Goal: Information Seeking & Learning: Learn about a topic

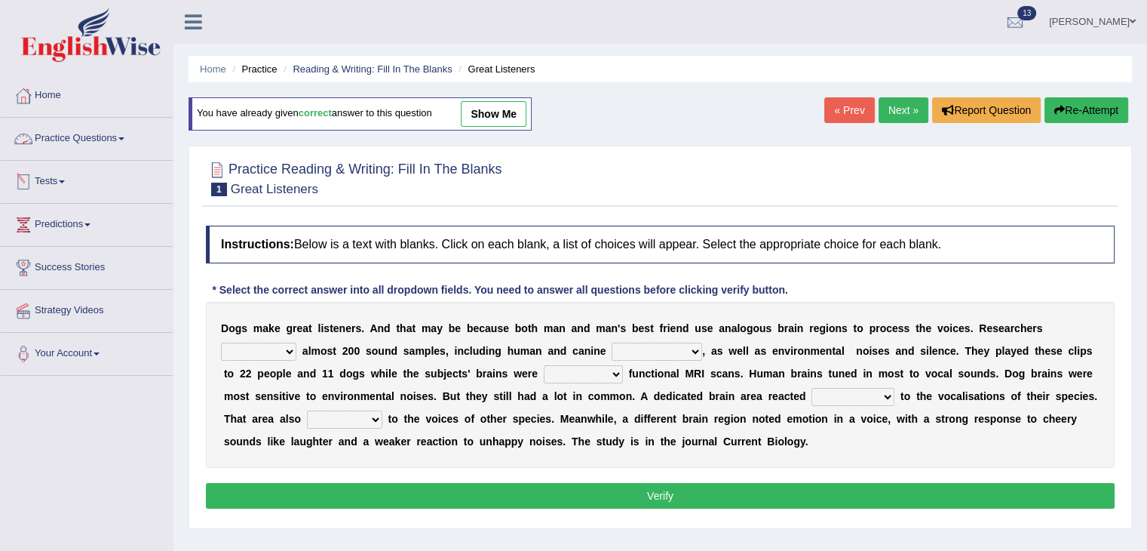
click at [81, 136] on link "Practice Questions" at bounding box center [87, 137] width 172 height 38
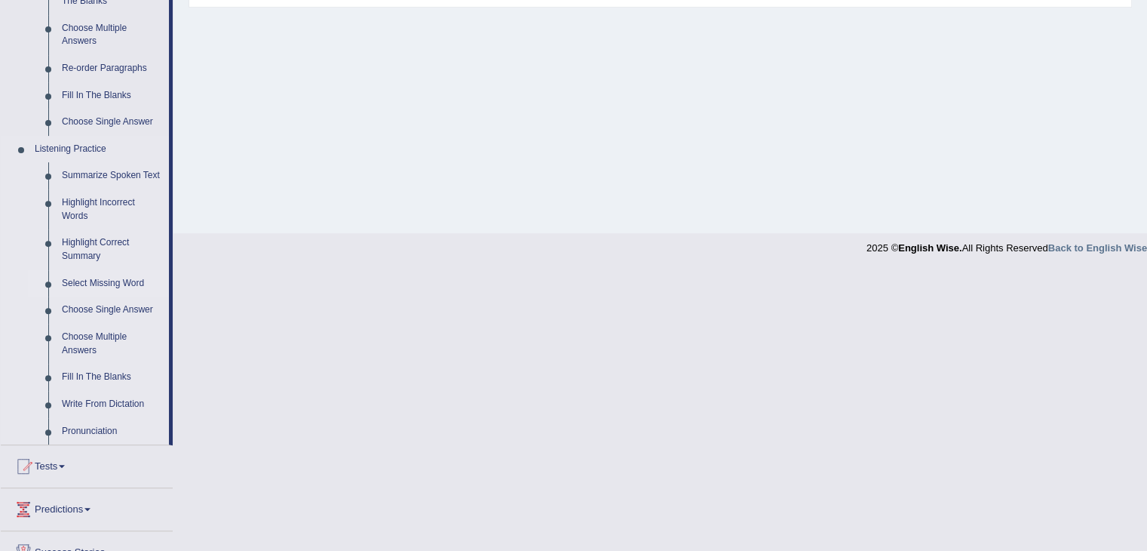
scroll to position [522, 0]
click at [99, 398] on link "Write From Dictation" at bounding box center [112, 403] width 114 height 27
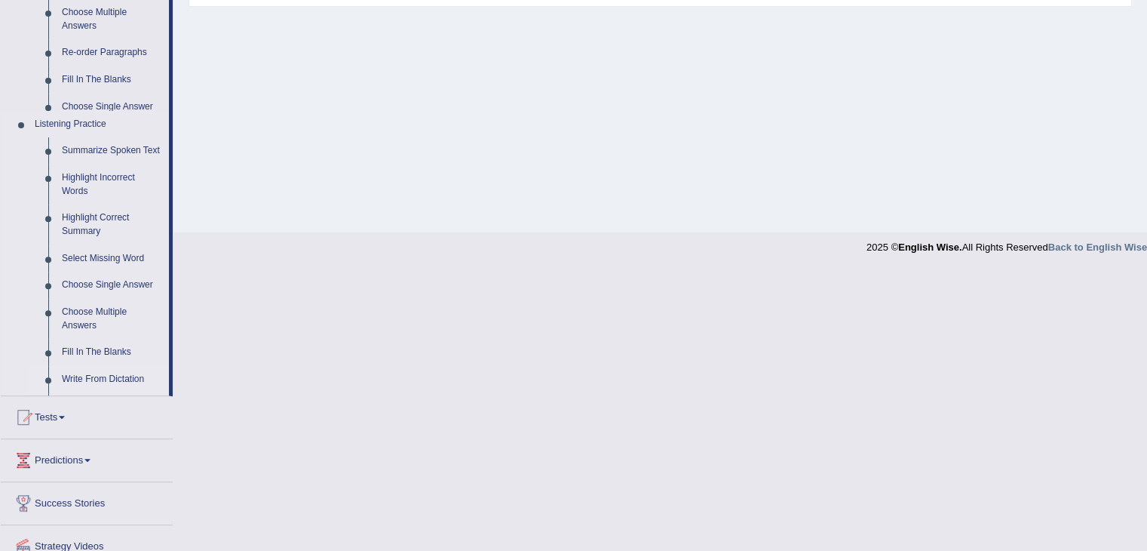
scroll to position [241, 0]
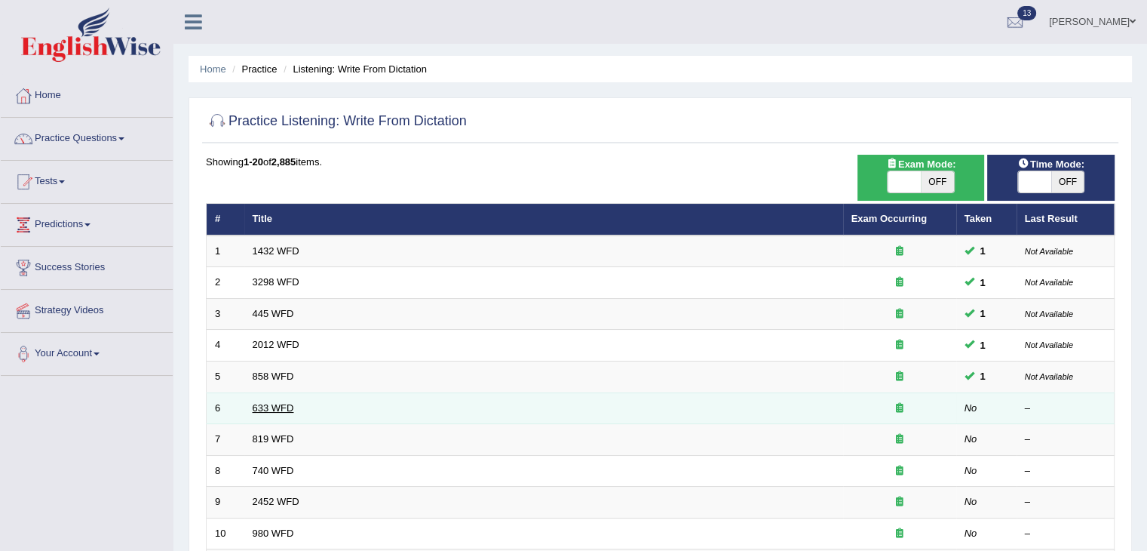
click at [273, 406] on link "633 WFD" at bounding box center [273, 407] width 41 height 11
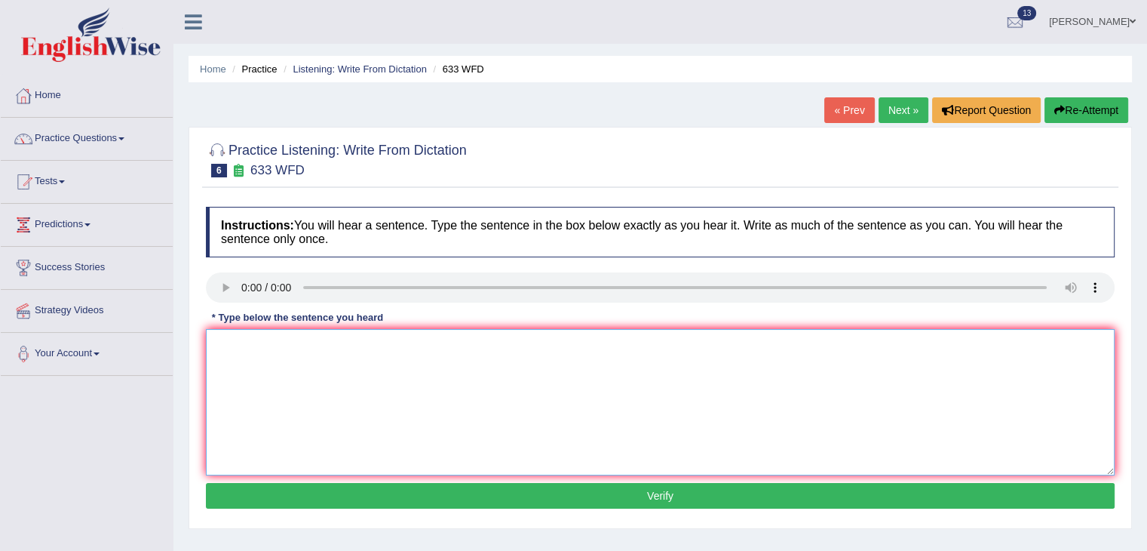
click at [338, 353] on textarea at bounding box center [660, 402] width 909 height 146
click at [243, 339] on textarea at bounding box center [660, 402] width 909 height 146
click at [224, 342] on textarea "we should show some excercises that feel you better." at bounding box center [660, 402] width 909 height 146
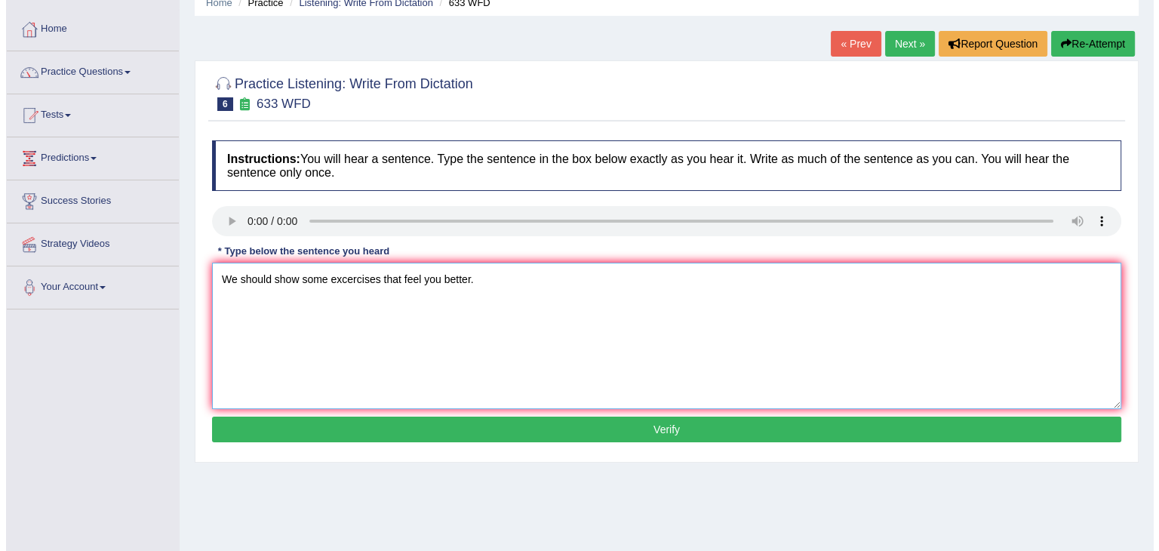
scroll to position [68, 0]
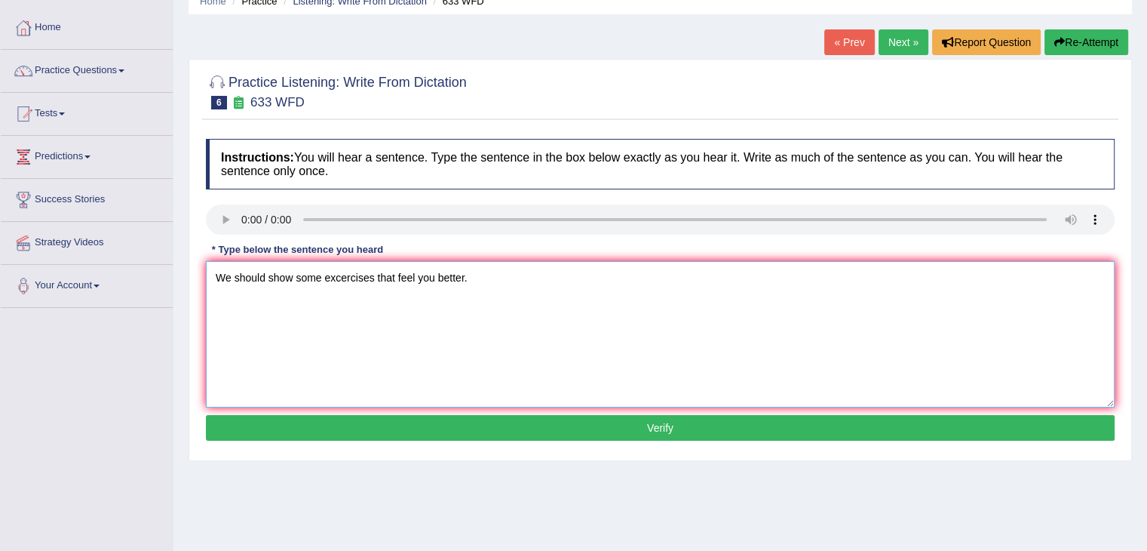
type textarea "We should show some excercises that feel you better."
click at [498, 435] on button "Verify" at bounding box center [660, 428] width 909 height 26
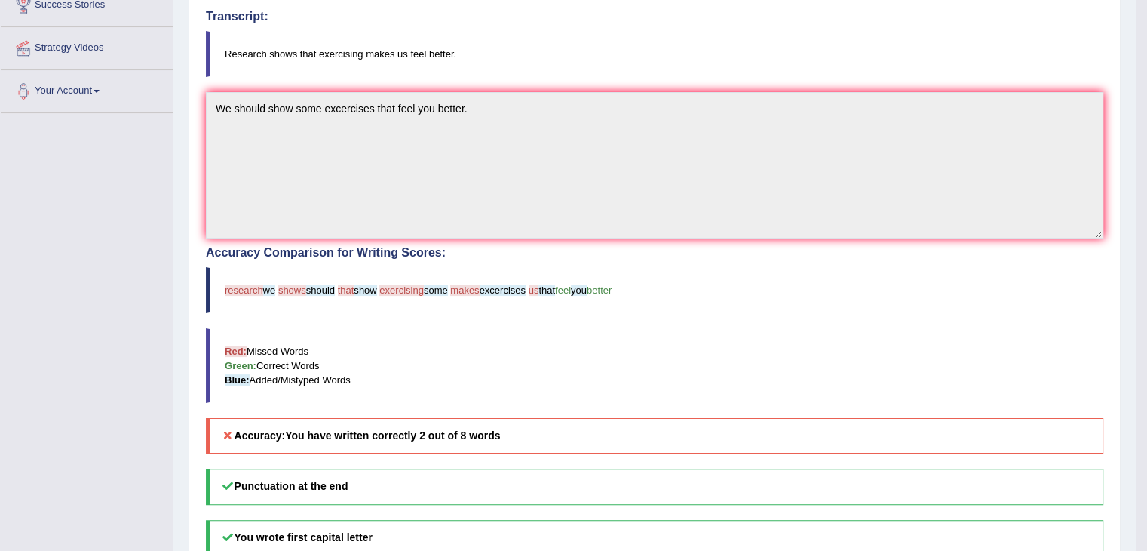
scroll to position [0, 0]
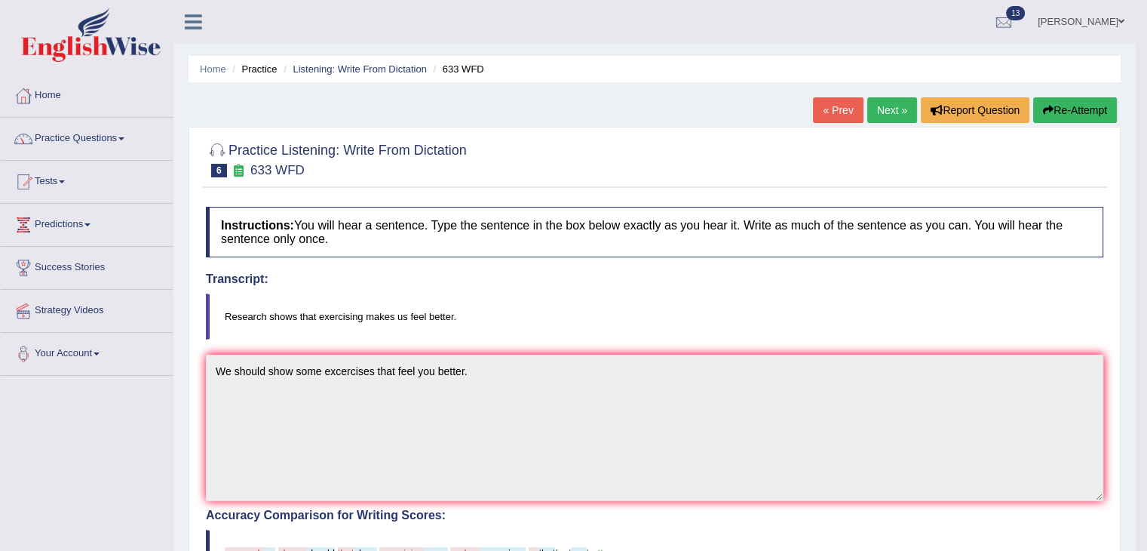
click at [889, 112] on link "Next »" at bounding box center [892, 110] width 50 height 26
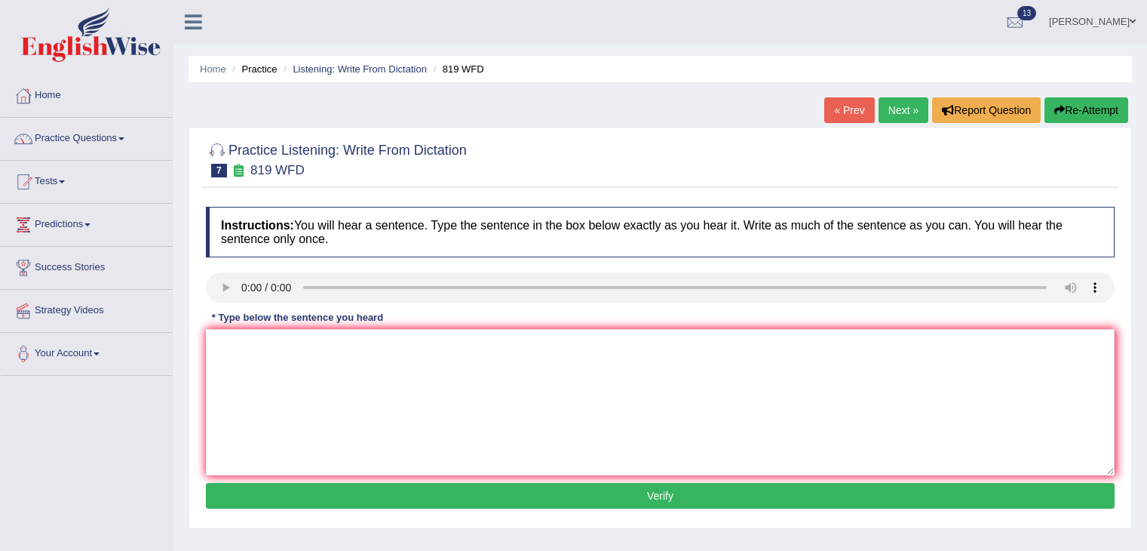
click at [433, 357] on textarea at bounding box center [660, 402] width 909 height 146
click at [274, 342] on textarea at bounding box center [660, 402] width 909 height 146
click at [219, 339] on textarea "plants are able to continue to growing in their entire life." at bounding box center [660, 402] width 909 height 146
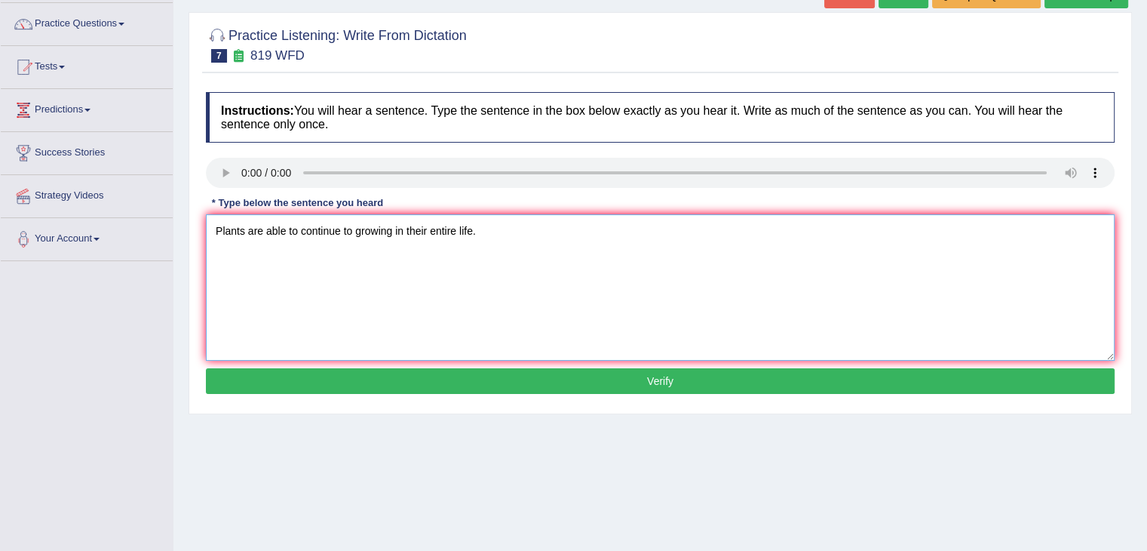
scroll to position [117, 0]
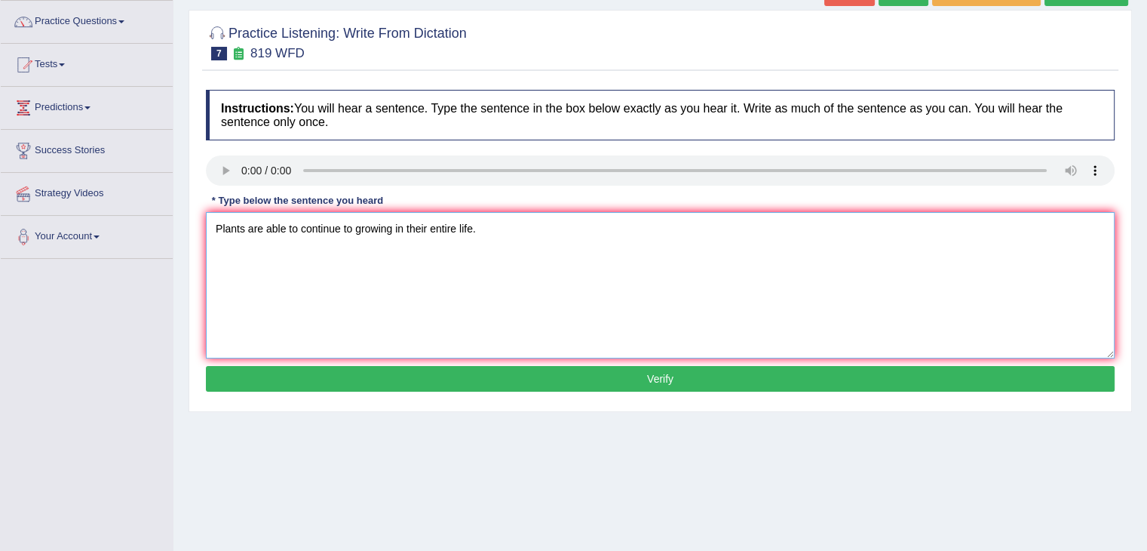
type textarea "Plants are able to continue to growing in their entire life."
click at [492, 375] on button "Verify" at bounding box center [660, 379] width 909 height 26
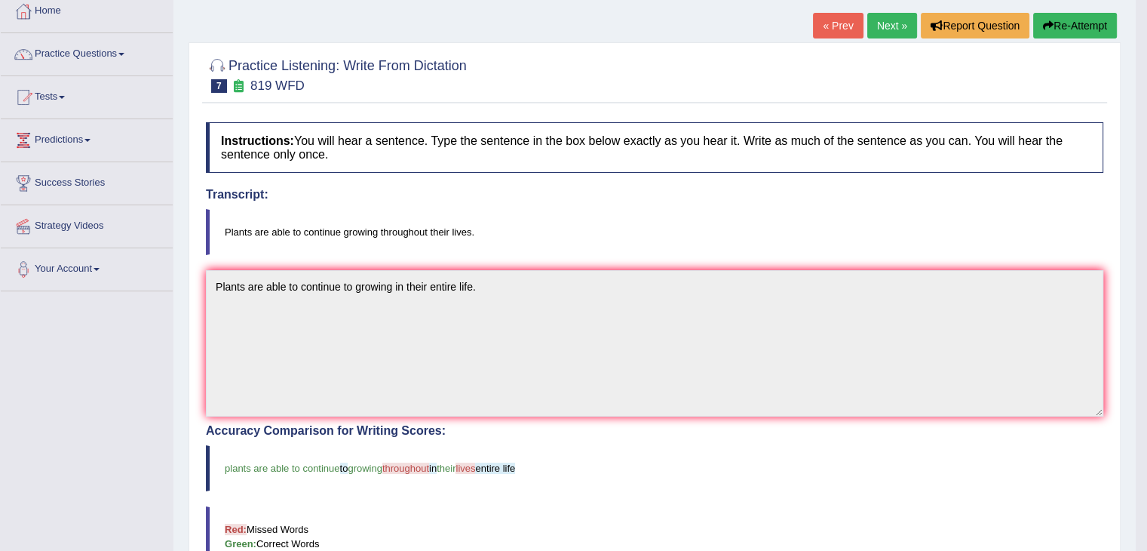
scroll to position [0, 0]
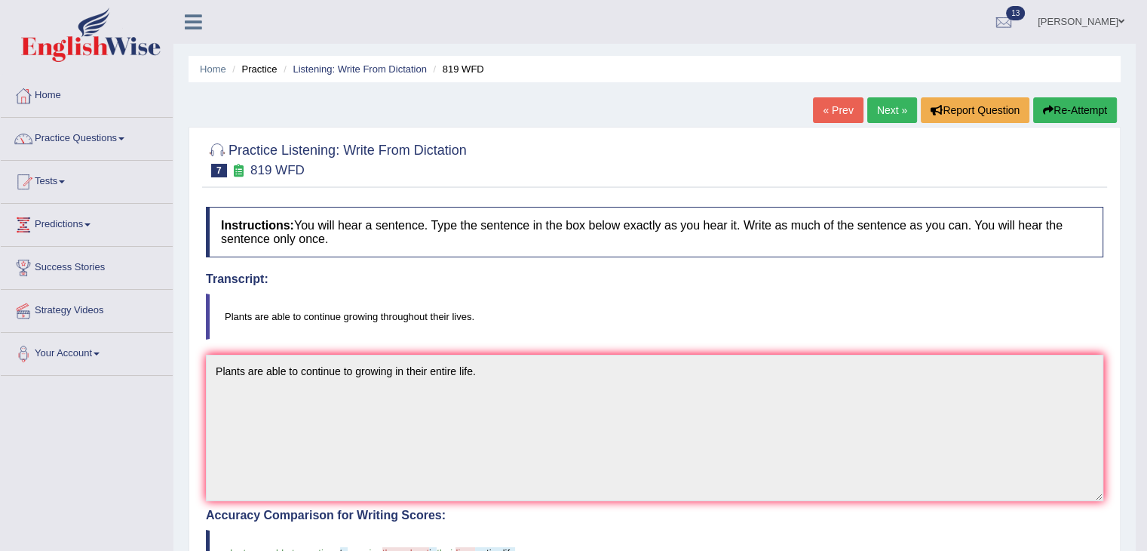
click at [890, 117] on link "Next »" at bounding box center [892, 110] width 50 height 26
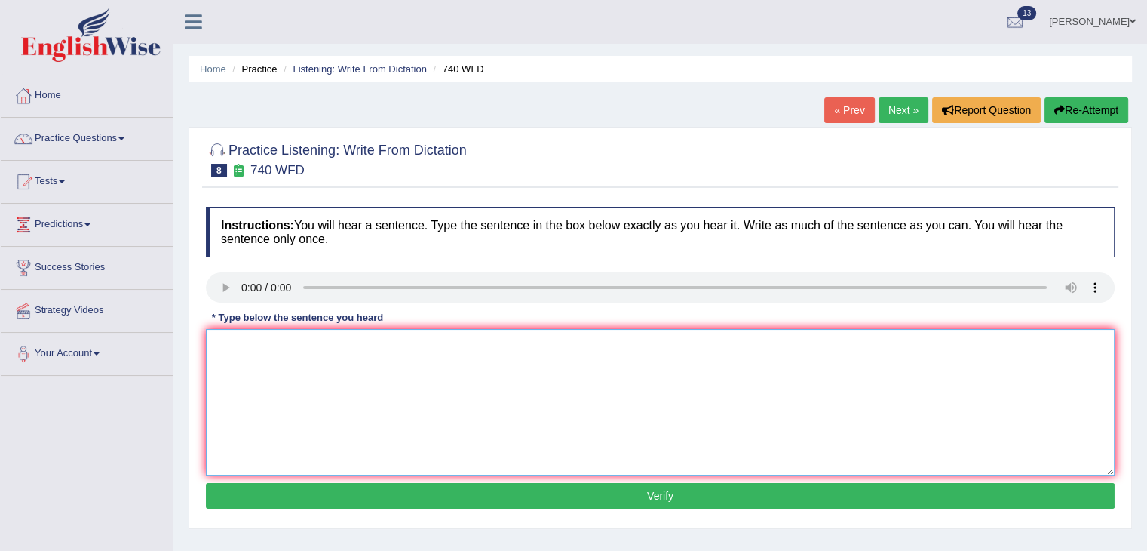
click at [238, 373] on textarea at bounding box center [660, 402] width 909 height 146
click at [232, 333] on textarea at bounding box center [660, 402] width 909 height 146
click at [222, 344] on textarea "a series of observations are carried out in the classroom." at bounding box center [660, 402] width 909 height 146
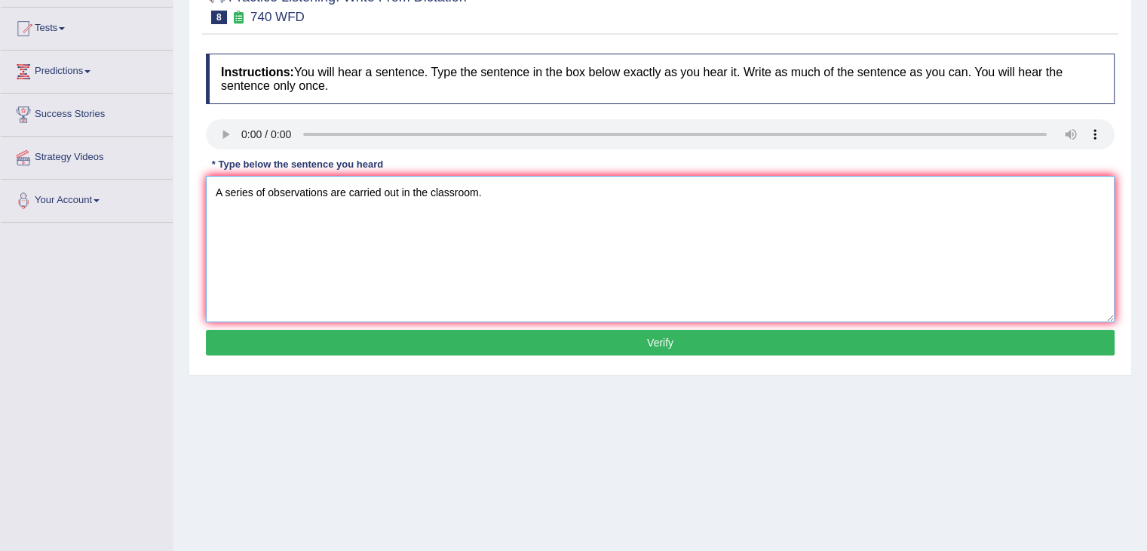
scroll to position [154, 0]
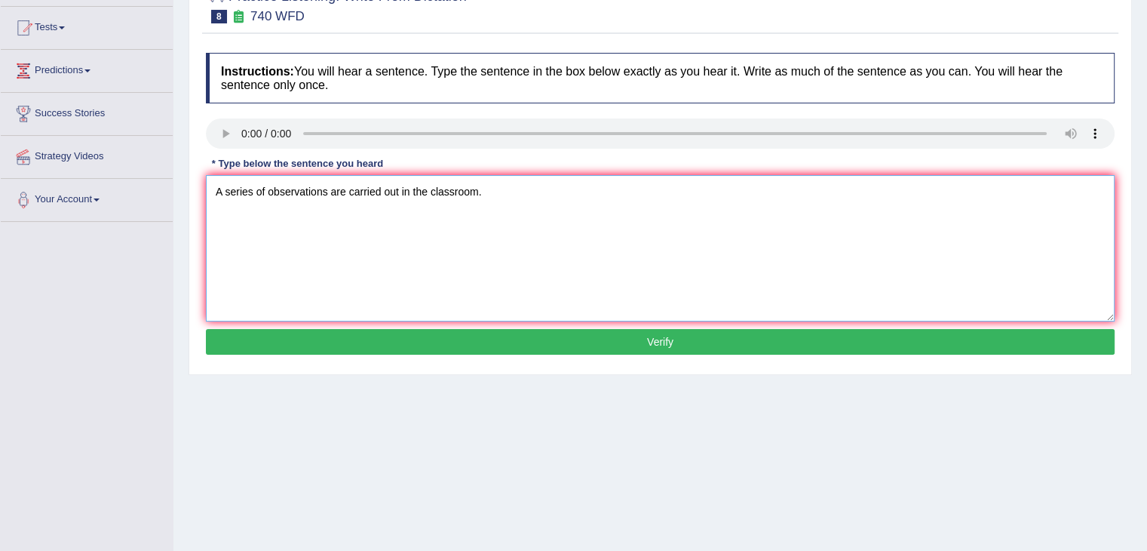
type textarea "A series of observations are carried out in the classroom."
click at [329, 339] on button "Verify" at bounding box center [660, 342] width 909 height 26
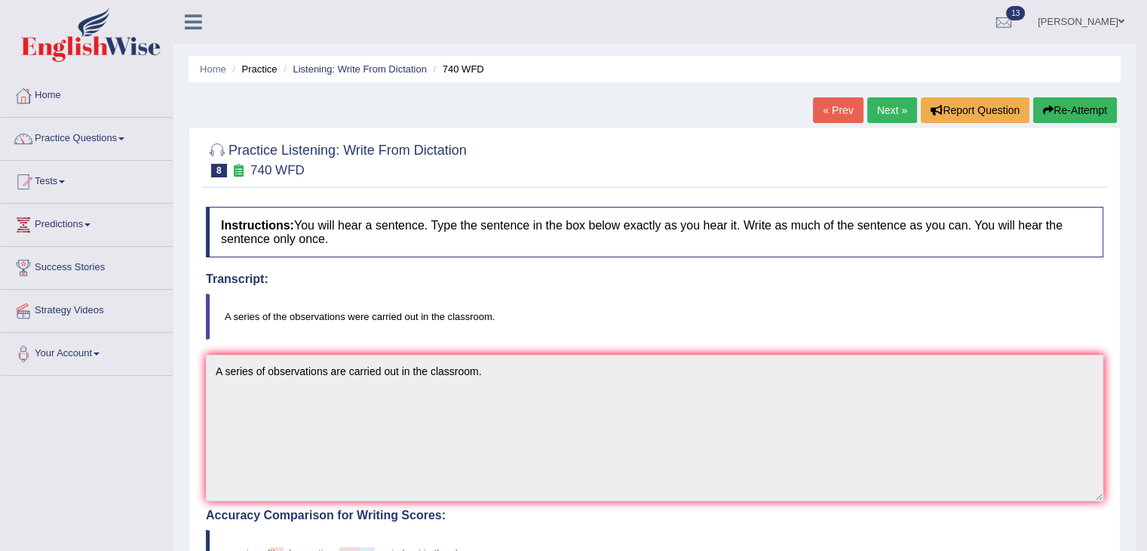
scroll to position [0, 0]
click at [880, 111] on link "Next »" at bounding box center [892, 110] width 50 height 26
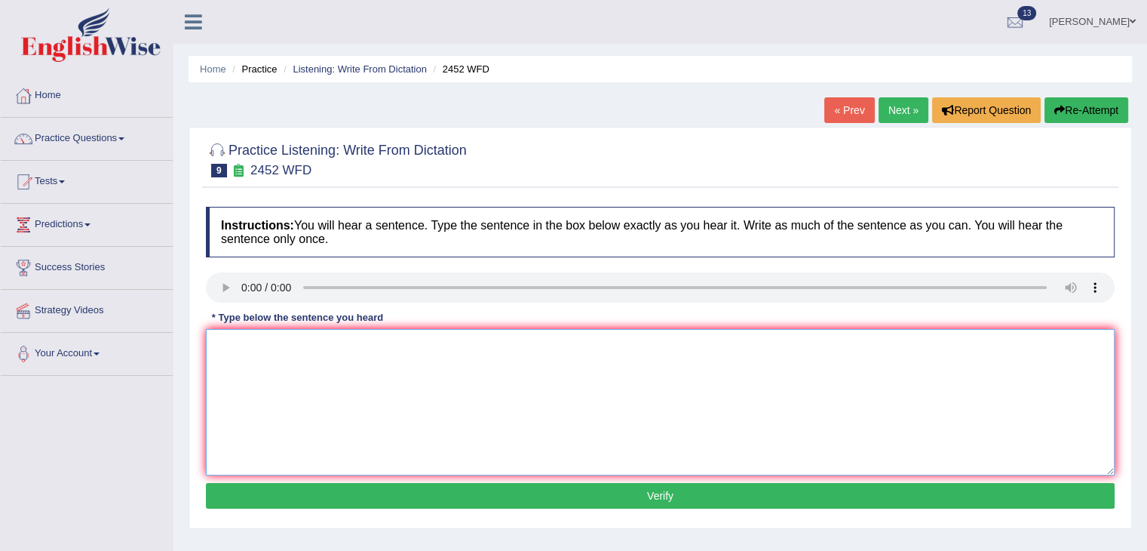
click at [219, 334] on textarea at bounding box center [660, 402] width 909 height 146
click at [217, 346] on textarea "it is the debate about the value of knowledge." at bounding box center [660, 402] width 909 height 146
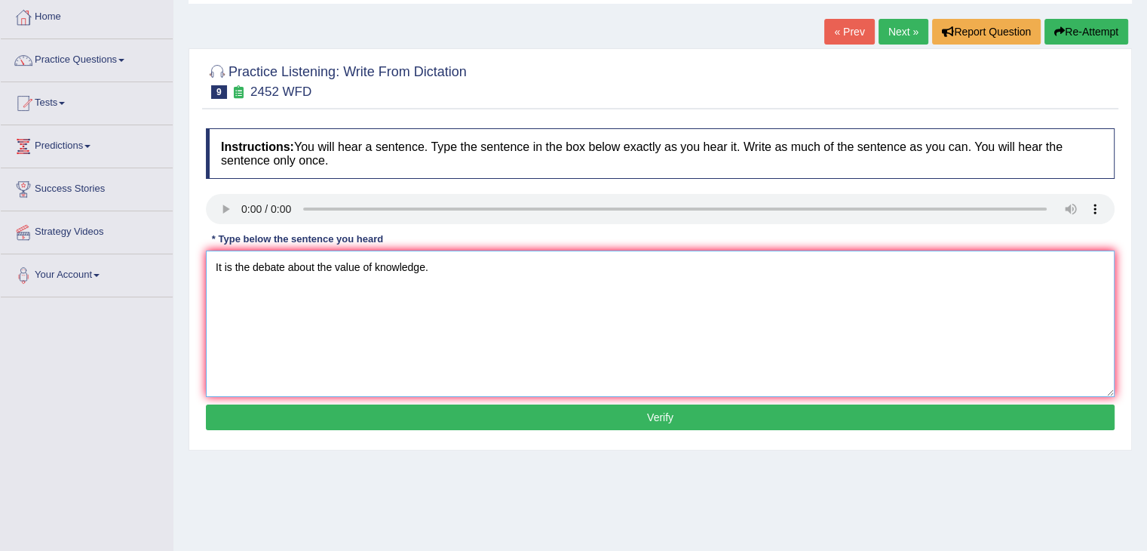
scroll to position [100, 0]
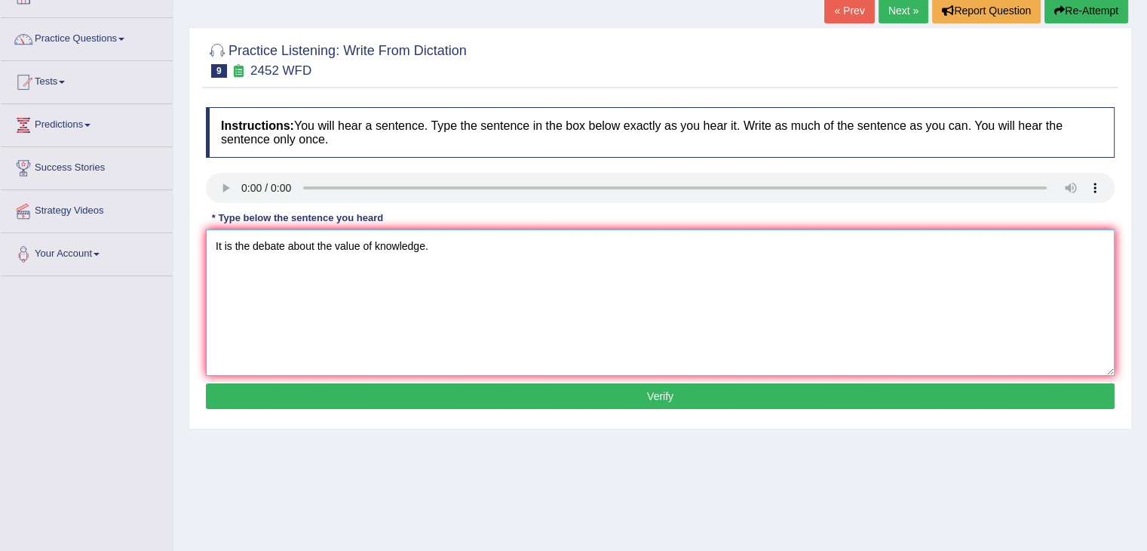
type textarea "It is the debate about the value of knowledge."
click at [502, 397] on button "Verify" at bounding box center [660, 396] width 909 height 26
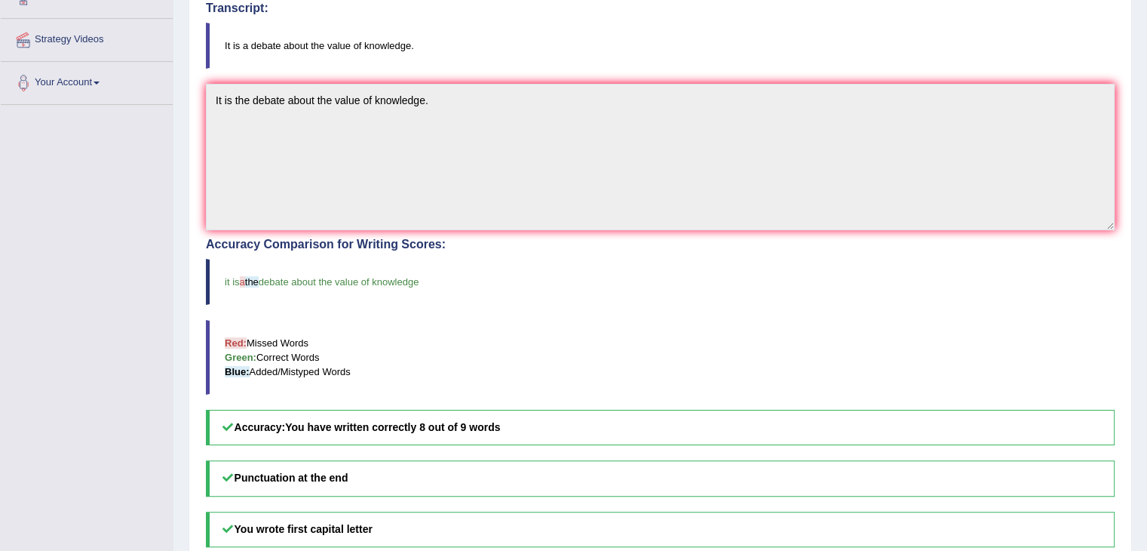
scroll to position [0, 0]
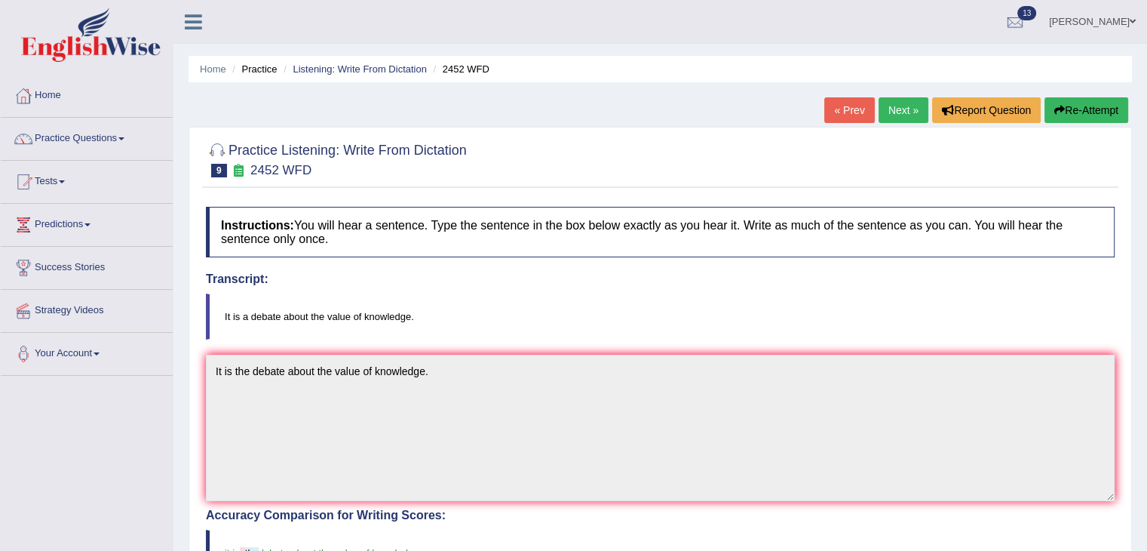
click at [900, 109] on link "Next »" at bounding box center [904, 110] width 50 height 26
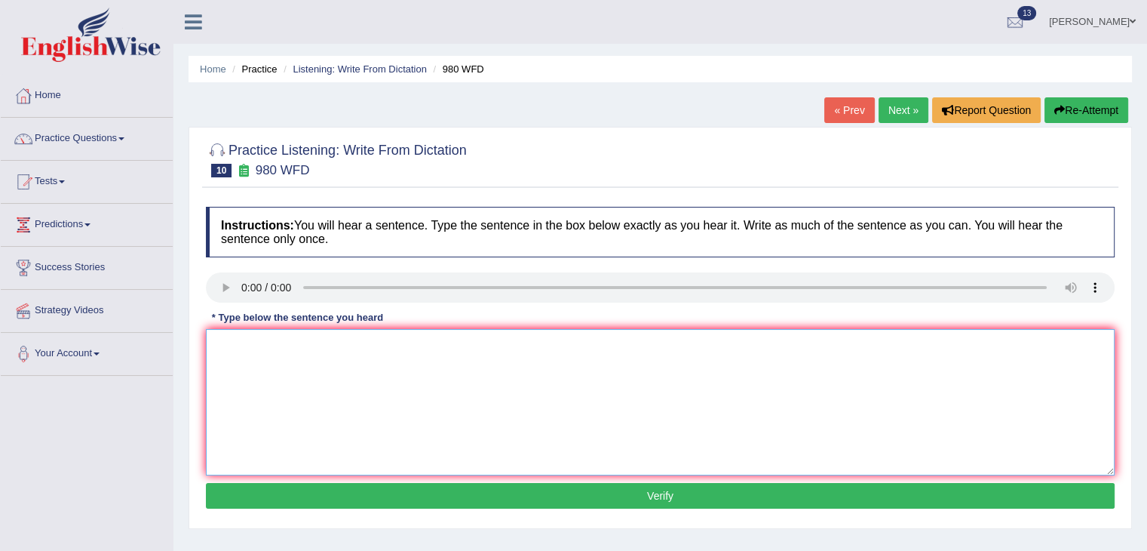
click at [235, 348] on textarea at bounding box center [660, 402] width 909 height 146
click at [278, 342] on textarea "you ideas are discussed in the" at bounding box center [660, 402] width 909 height 146
click at [392, 343] on textarea "you ideas have been discussed in the" at bounding box center [660, 402] width 909 height 146
click at [438, 342] on textarea "you ideas have been discussed in the debates" at bounding box center [660, 402] width 909 height 146
click at [232, 339] on textarea "you ideas have been discussed in the debated in the seminars and tutorials" at bounding box center [660, 402] width 909 height 146
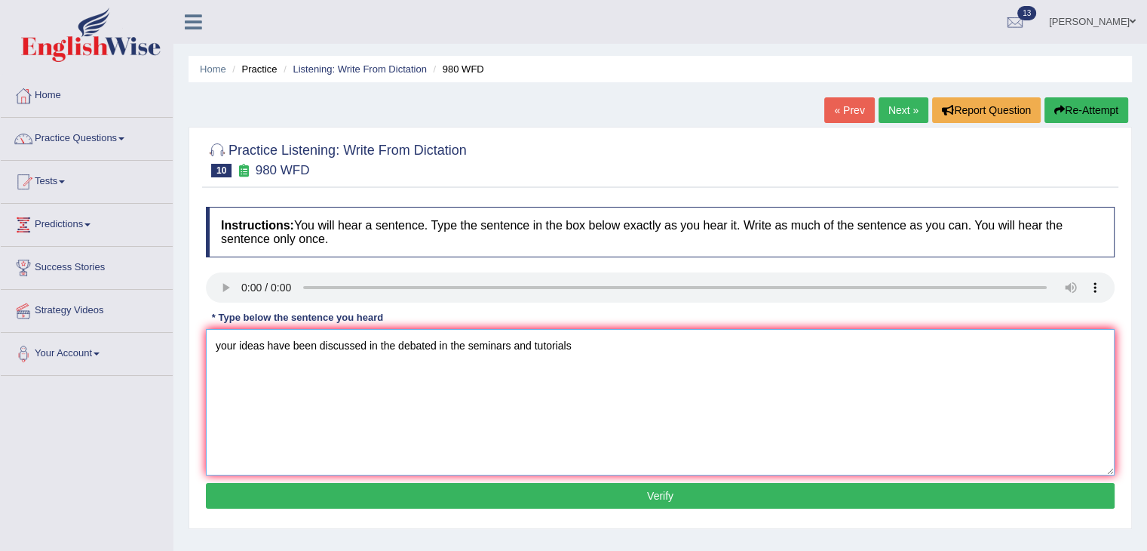
click at [223, 343] on textarea "your ideas have been discussed in the debated in the seminars and tutorials" at bounding box center [660, 402] width 909 height 146
click at [593, 336] on textarea "Your ideas have been discussed in the debated in the seminars and tutorials" at bounding box center [660, 402] width 909 height 146
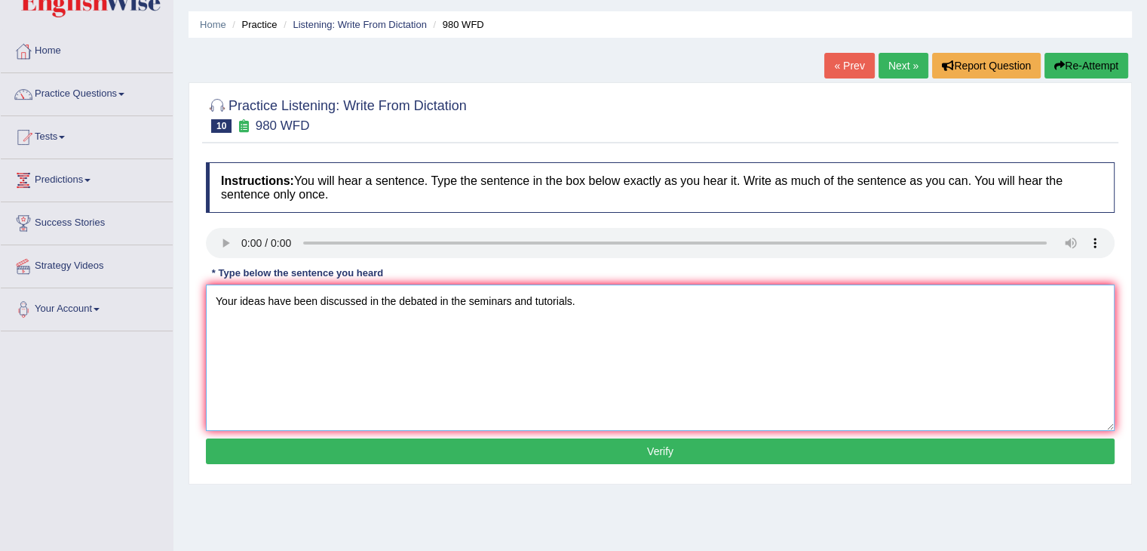
scroll to position [57, 0]
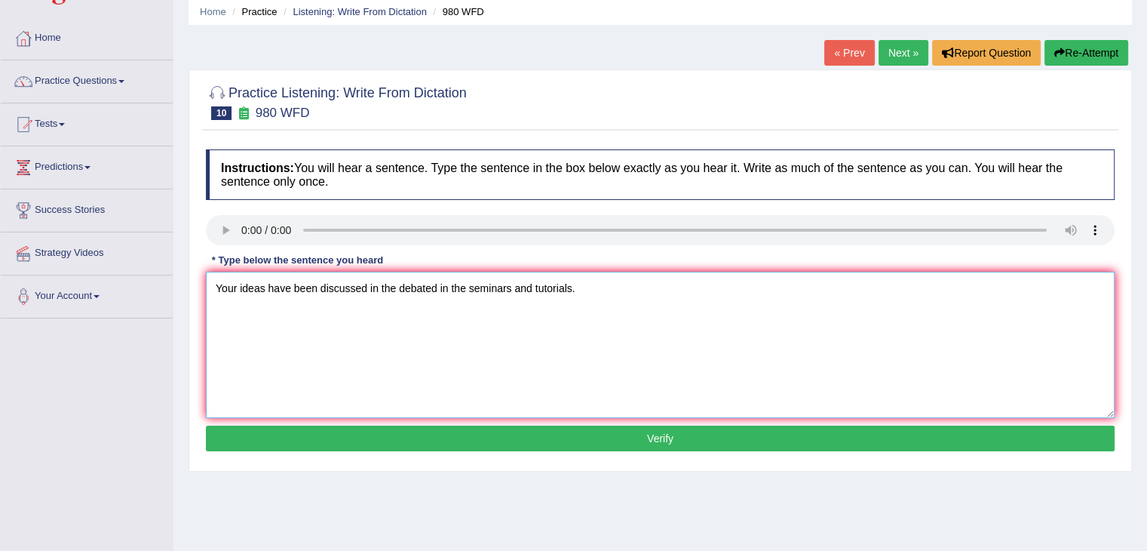
type textarea "Your ideas have been discussed in the debated in the seminars and tutorials."
click at [483, 427] on button "Verify" at bounding box center [660, 438] width 909 height 26
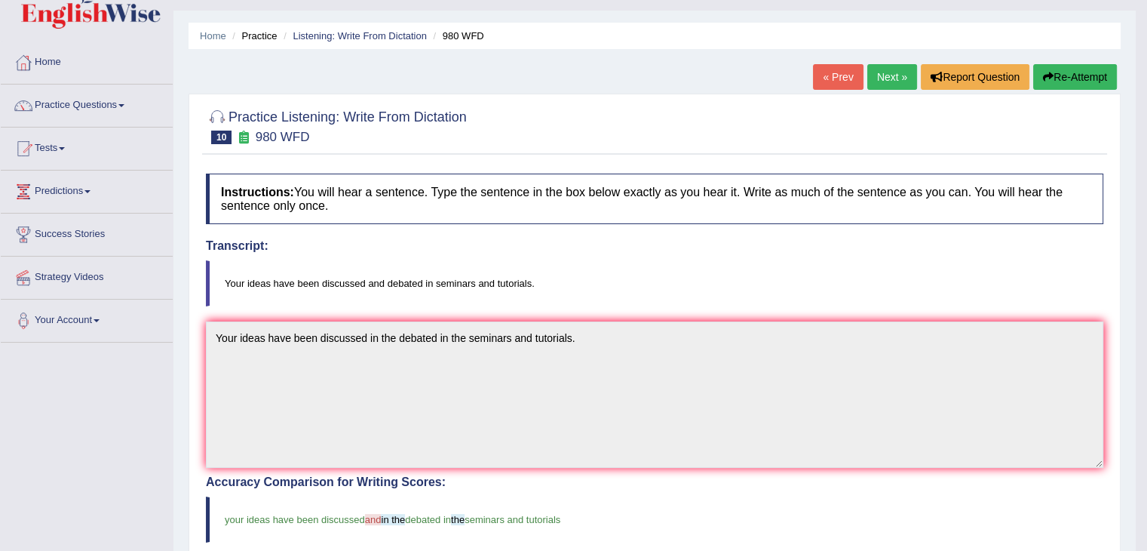
scroll to position [27, 0]
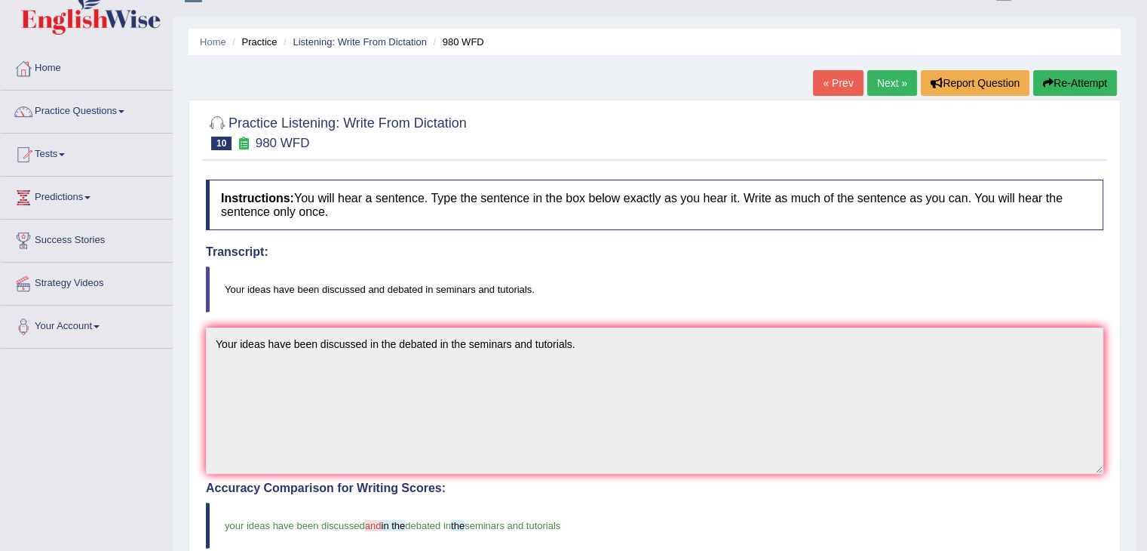
click at [889, 81] on link "Next »" at bounding box center [892, 83] width 50 height 26
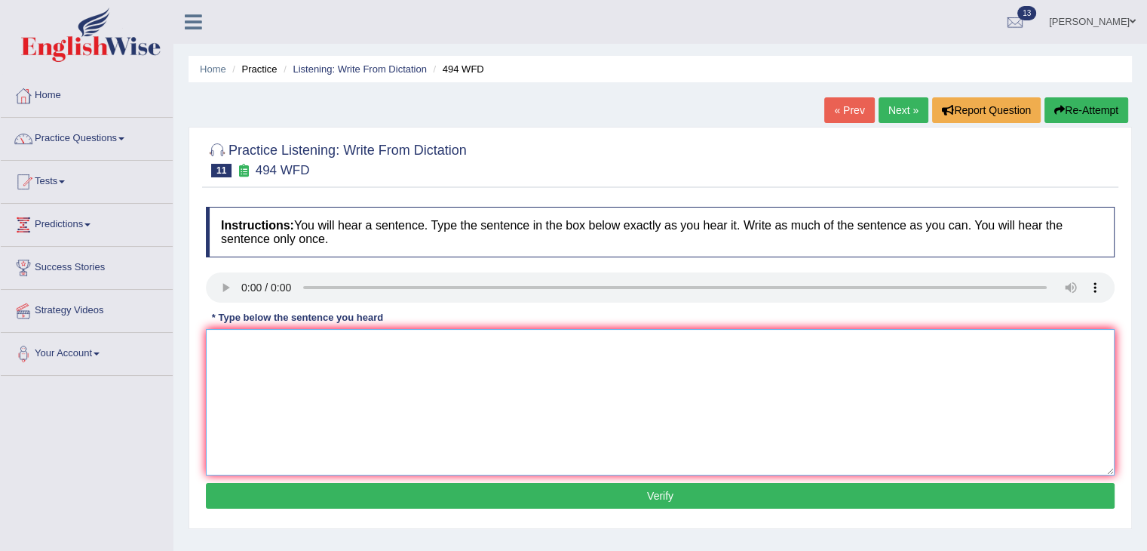
click at [235, 341] on textarea at bounding box center [660, 402] width 909 height 146
click at [313, 345] on textarea "the vocabulary that is specific in the" at bounding box center [660, 402] width 909 height 146
click at [477, 342] on textarea "the vocabulary that is peculiar in specific in the" at bounding box center [660, 402] width 909 height 146
click at [428, 341] on textarea "the vocabulary that is peculiar in specific in the field" at bounding box center [660, 402] width 909 height 146
click at [442, 339] on textarea "the vocabulary that is peculiar in specific field" at bounding box center [660, 402] width 909 height 146
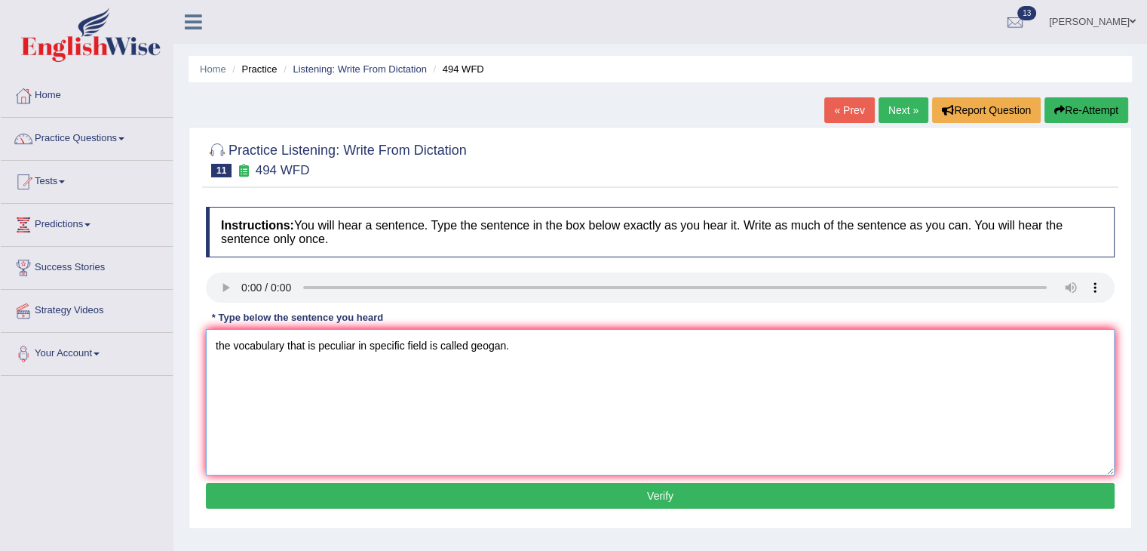
click at [219, 336] on textarea "the vocabulary that is peculiar in specific field is called geogan." at bounding box center [660, 402] width 909 height 146
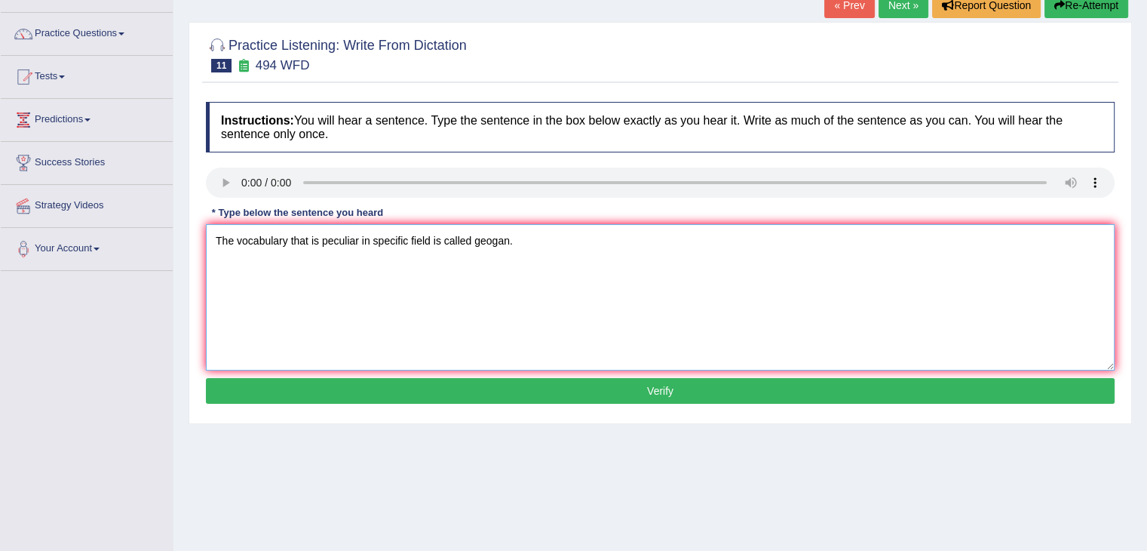
scroll to position [106, 0]
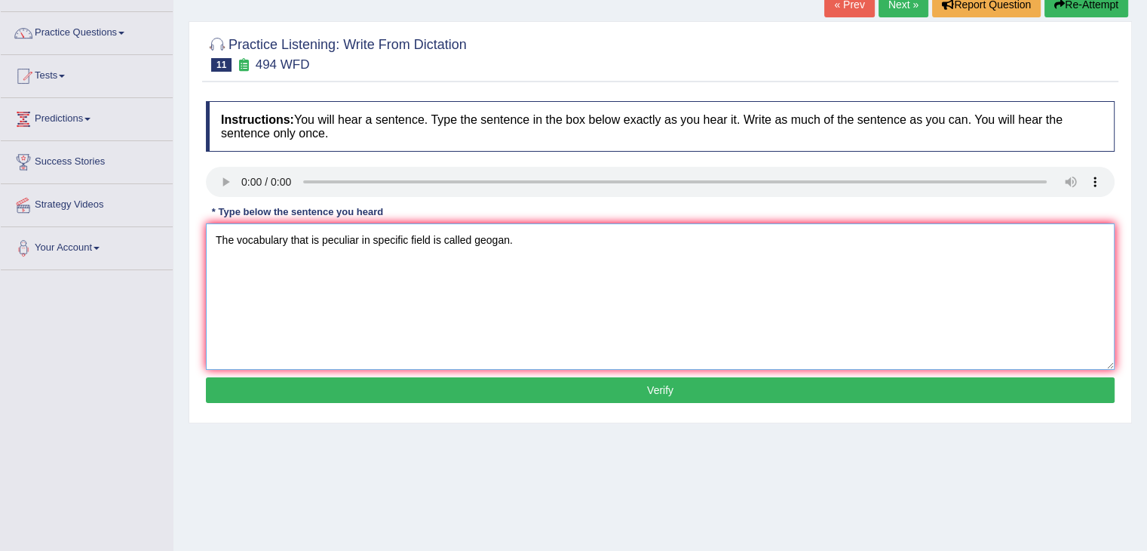
type textarea "The vocabulary that is peculiar in specific field is called geogan."
click at [333, 389] on button "Verify" at bounding box center [660, 390] width 909 height 26
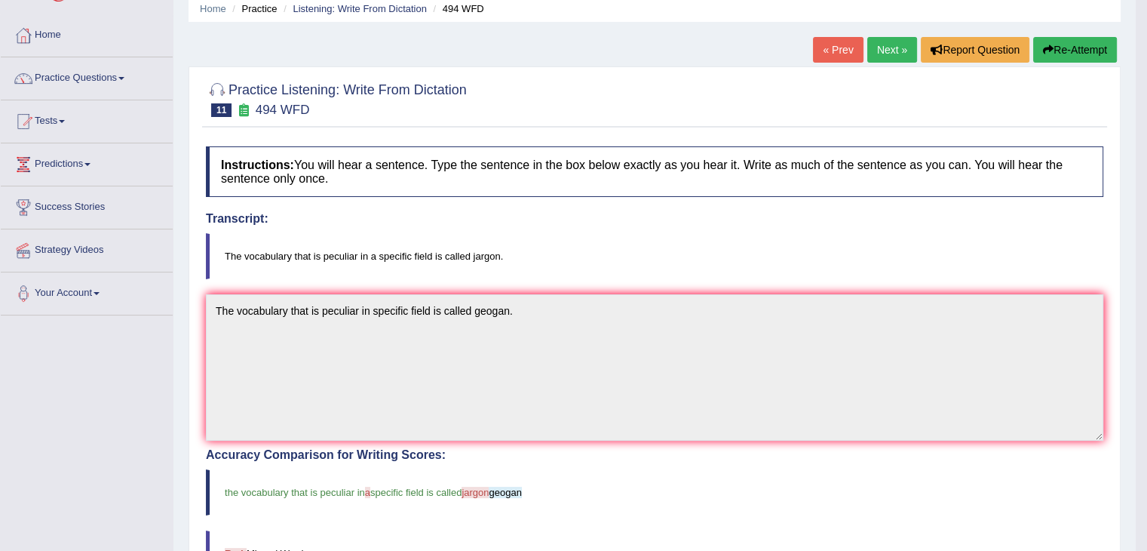
scroll to position [35, 0]
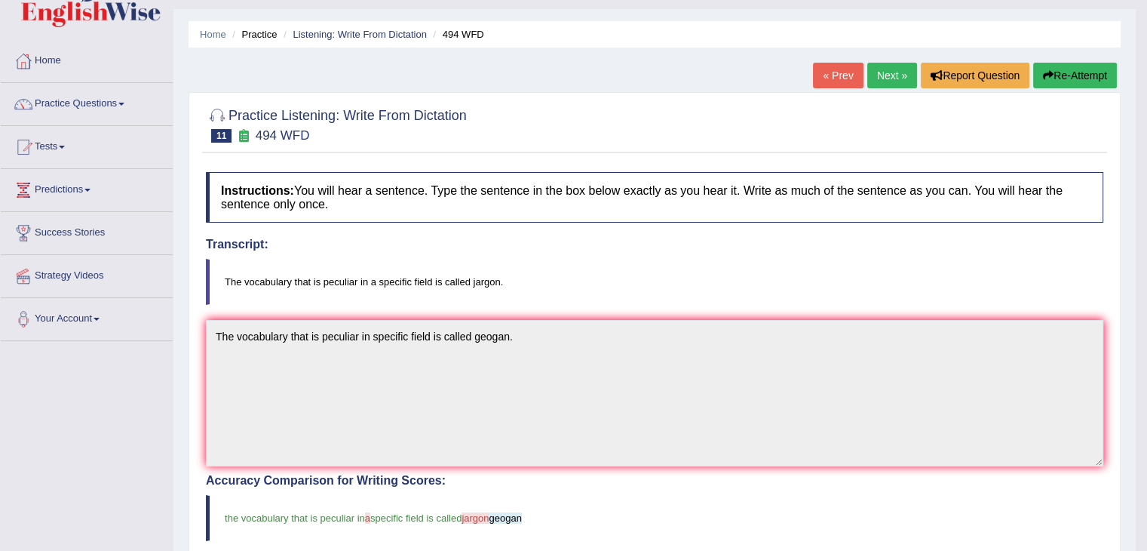
click at [871, 72] on link "Next »" at bounding box center [892, 76] width 50 height 26
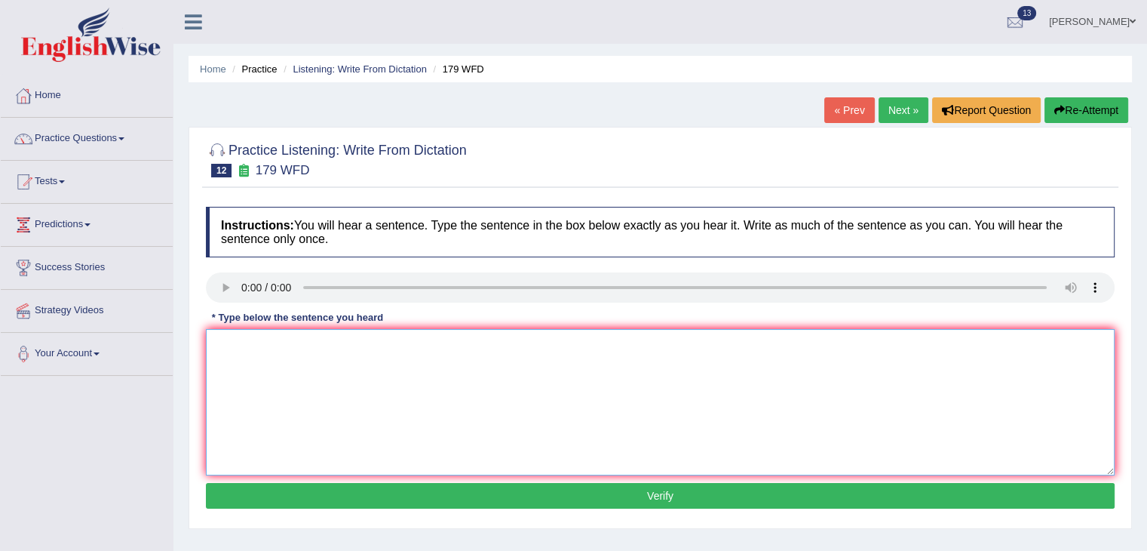
click at [244, 345] on textarea at bounding box center [660, 402] width 909 height 146
click at [290, 355] on textarea at bounding box center [660, 402] width 909 height 146
click at [419, 347] on textarea "Lecyures and authors are the most" at bounding box center [660, 402] width 909 height 146
click at [283, 345] on textarea "Lecyures and authors are the most formal teaching at the university" at bounding box center [660, 402] width 909 height 146
click at [554, 341] on textarea "Lectures at the authors are the most formal teaching at the university" at bounding box center [660, 402] width 909 height 146
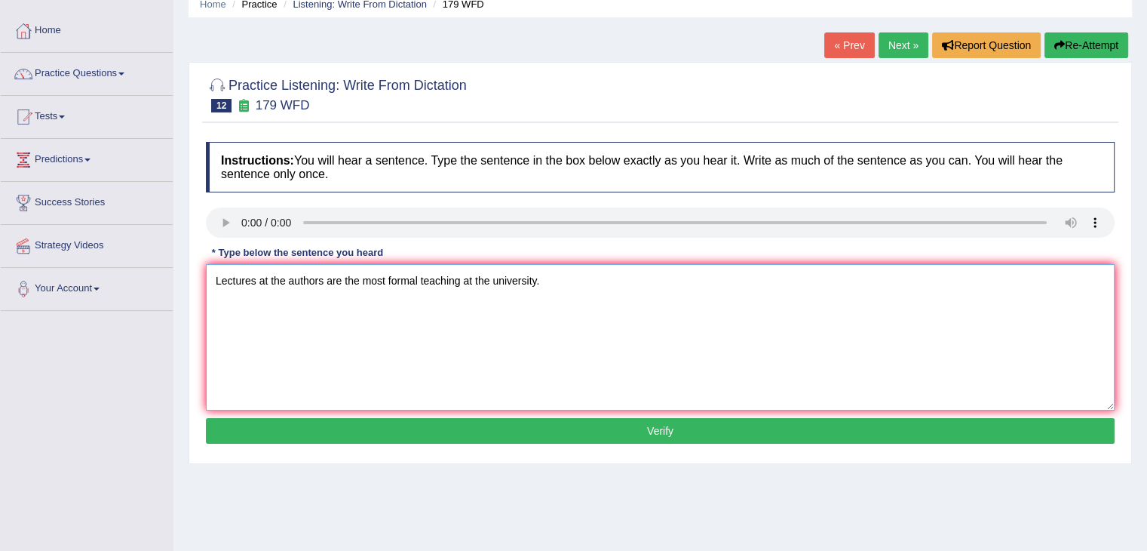
scroll to position [83, 0]
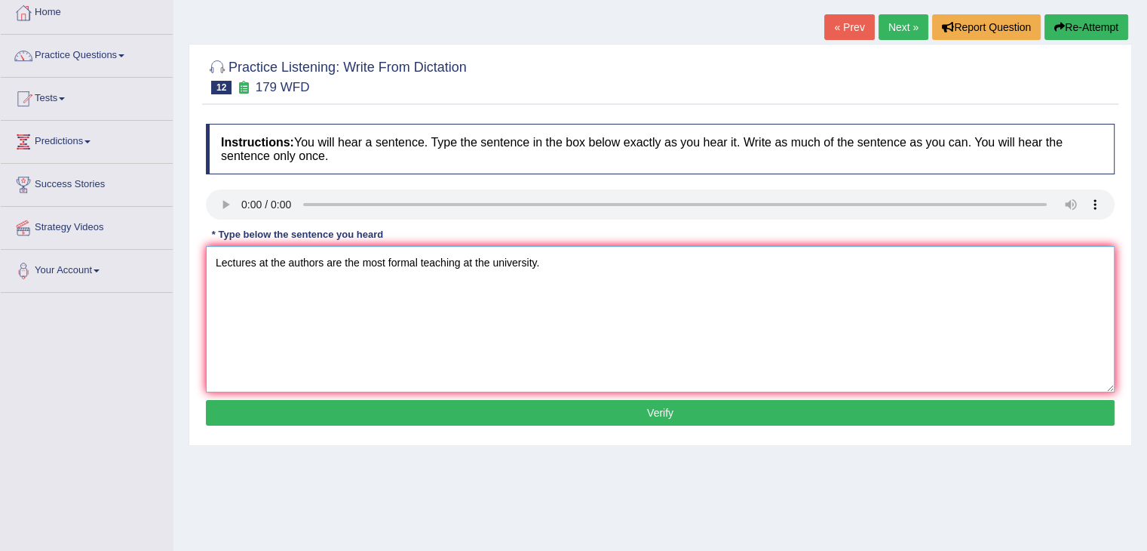
click at [464, 258] on textarea "Lectures at the authors are the most formal teaching at the university." at bounding box center [660, 319] width 909 height 146
type textarea "Lectures at the authors are the most formal teaching method at the university."
click at [560, 413] on button "Verify" at bounding box center [660, 413] width 909 height 26
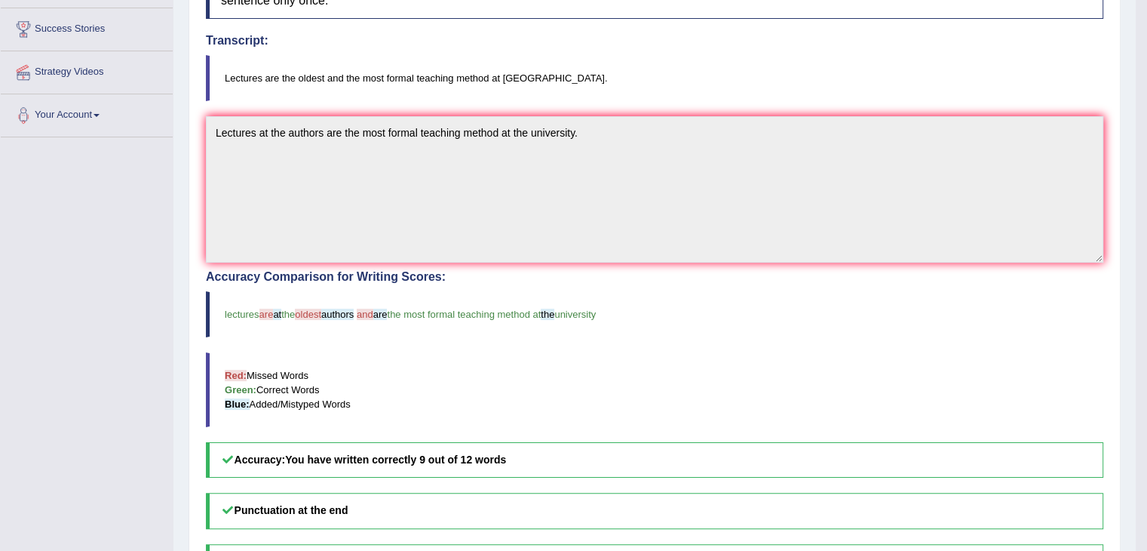
scroll to position [0, 0]
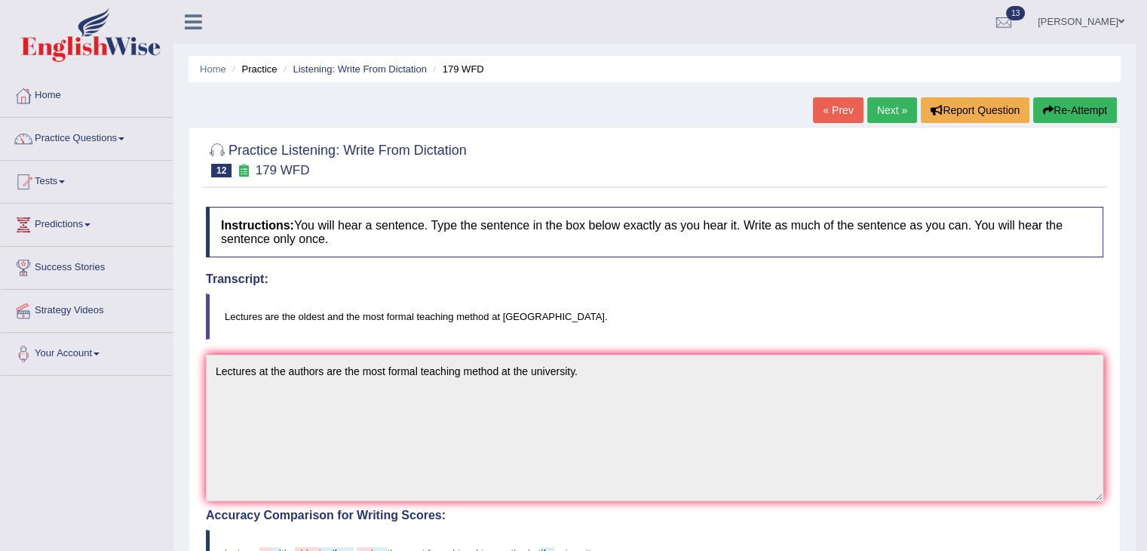
click at [887, 117] on link "Next »" at bounding box center [892, 110] width 50 height 26
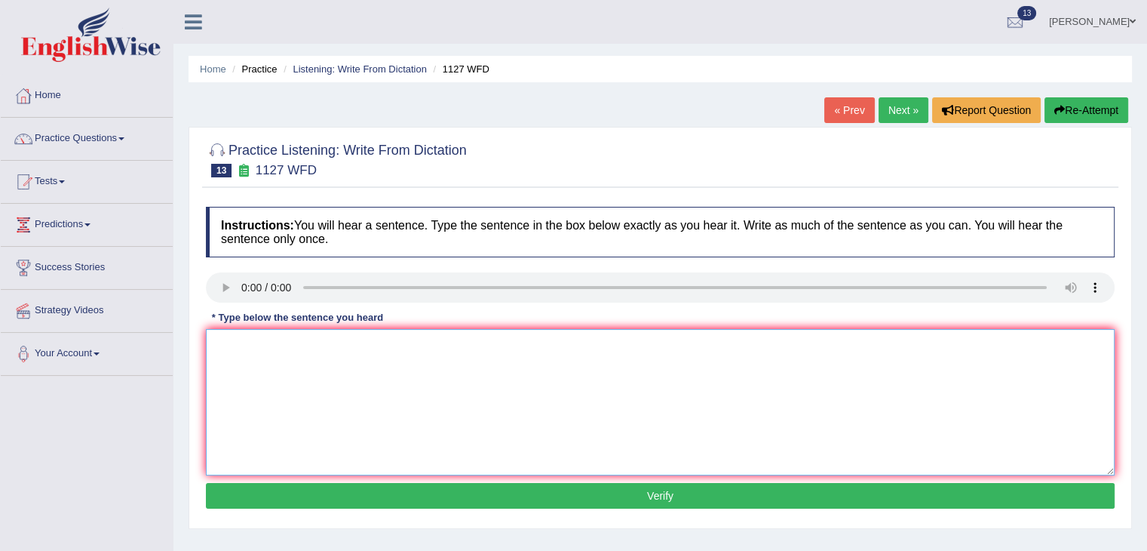
click at [242, 339] on textarea at bounding box center [660, 402] width 909 height 146
click at [222, 342] on textarea "a university degree is a requirement in many professions." at bounding box center [660, 402] width 909 height 146
click at [317, 345] on textarea "A university degree is a requirement in many professions." at bounding box center [660, 402] width 909 height 146
click at [327, 345] on textarea "A university degree is a requirement in many professions." at bounding box center [660, 402] width 909 height 146
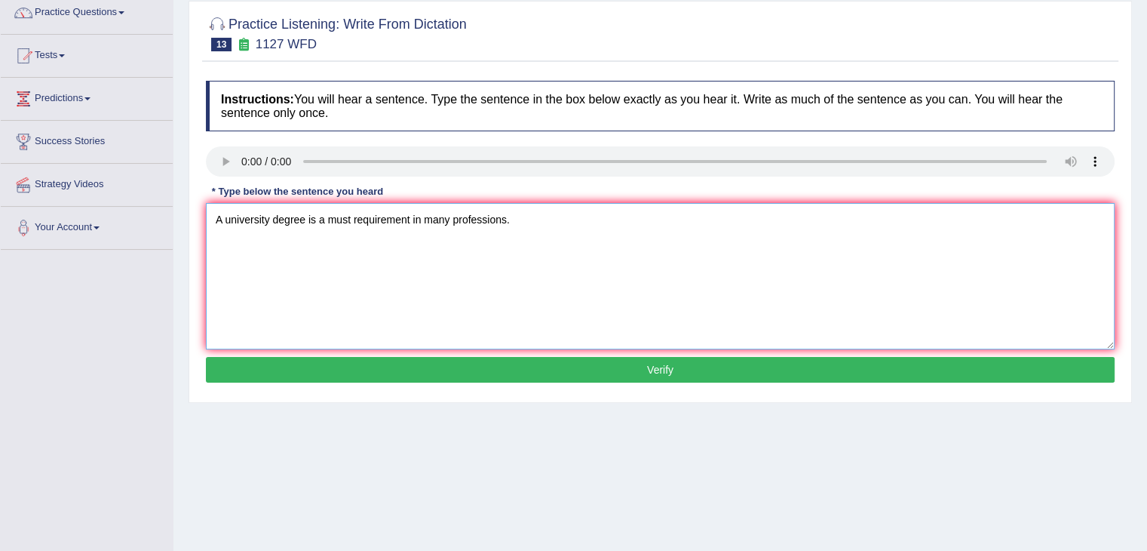
scroll to position [127, 0]
type textarea "A university degree is a must requirement in many professions."
click at [610, 375] on button "Verify" at bounding box center [660, 369] width 909 height 26
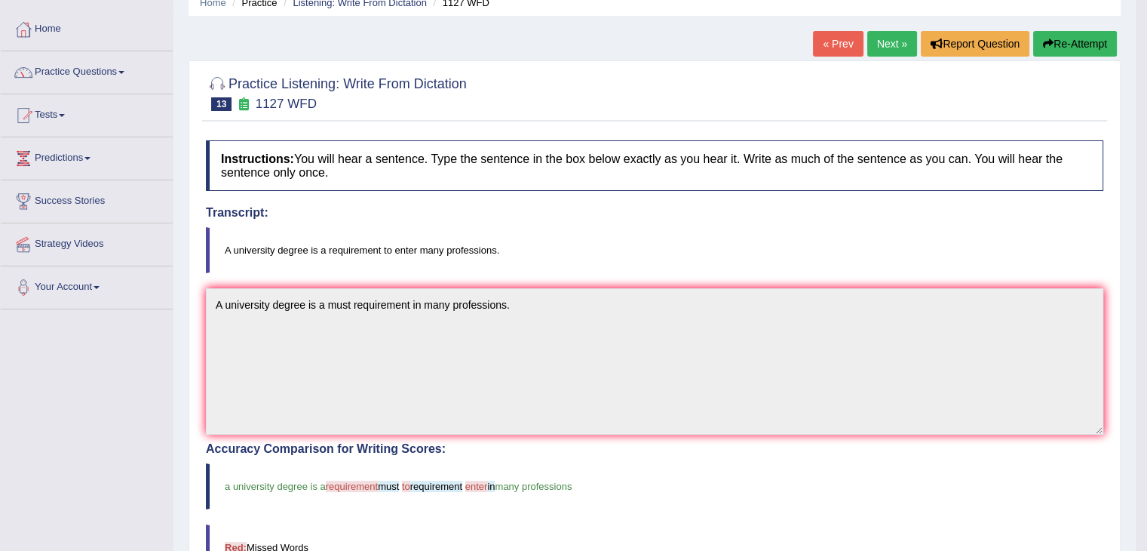
scroll to position [63, 0]
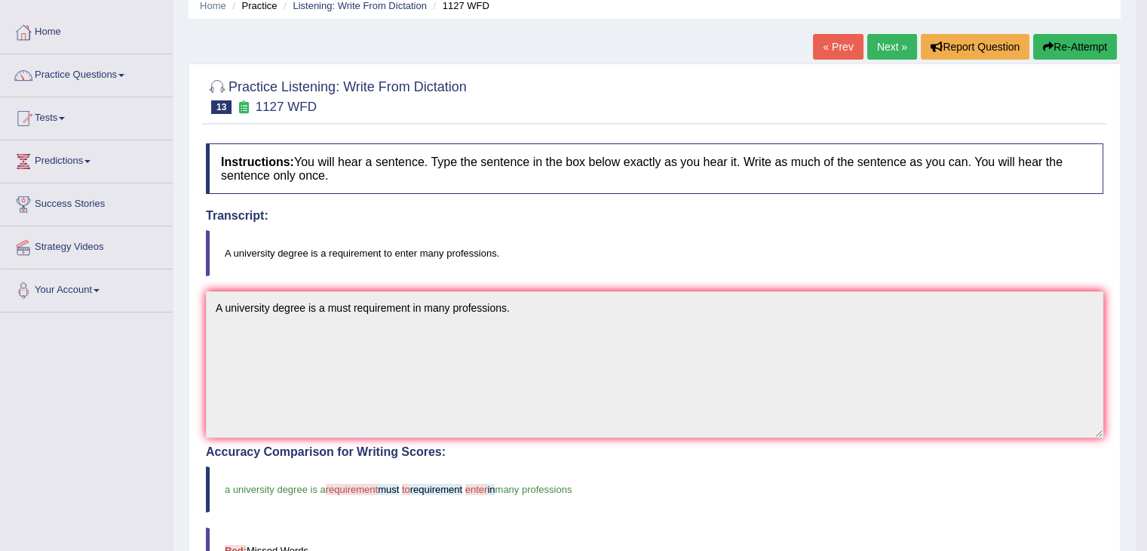
click at [870, 39] on link "Next »" at bounding box center [892, 47] width 50 height 26
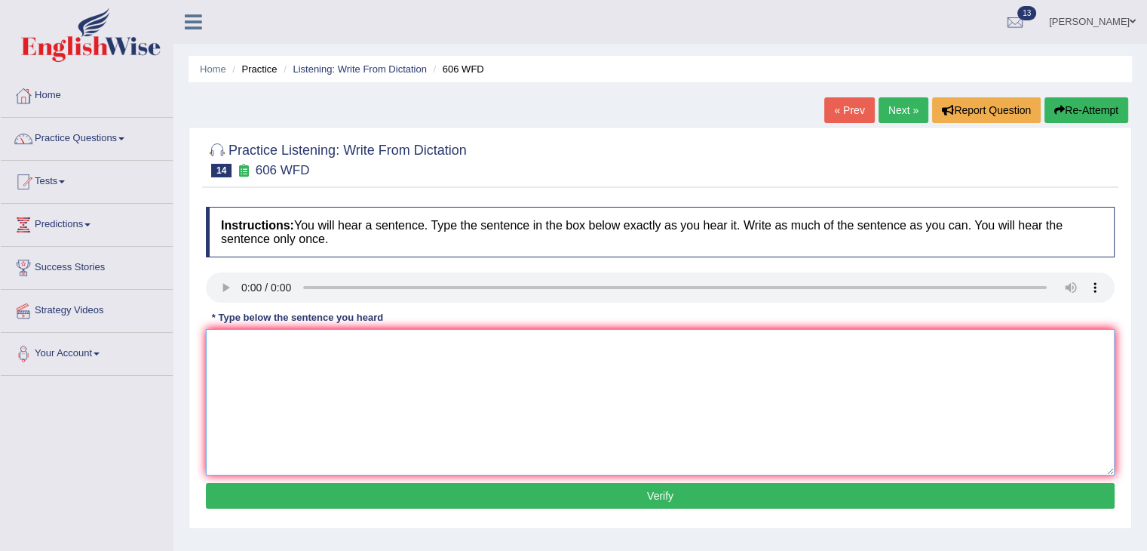
click at [238, 347] on textarea at bounding box center [660, 402] width 909 height 146
click at [309, 333] on textarea "student" at bounding box center [660, 402] width 909 height 146
click at [219, 348] on textarea "student was studied the language and literature in ancient [GEOGRAPHIC_DATA]." at bounding box center [660, 402] width 909 height 146
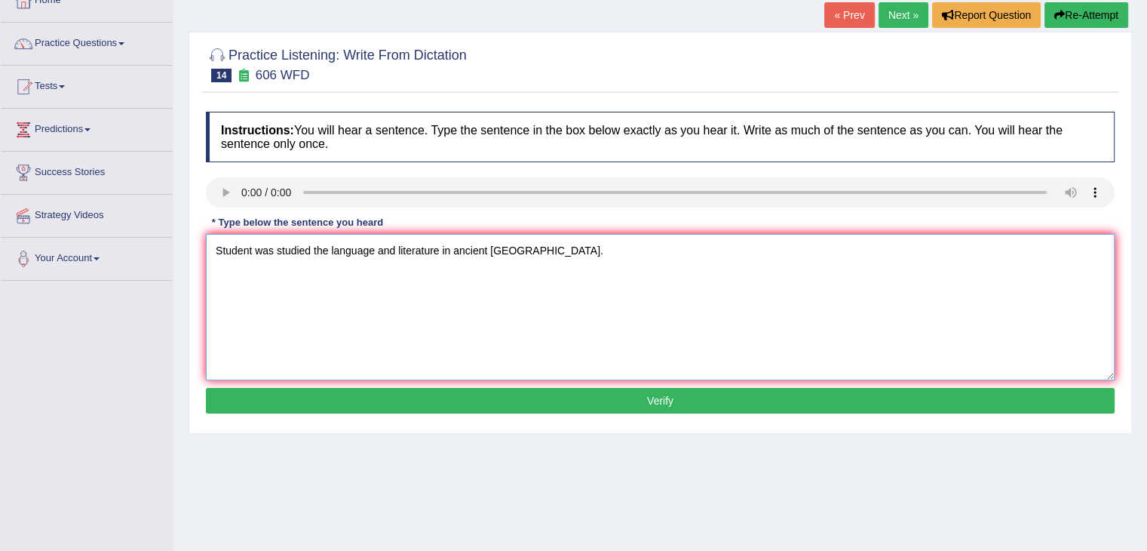
scroll to position [103, 0]
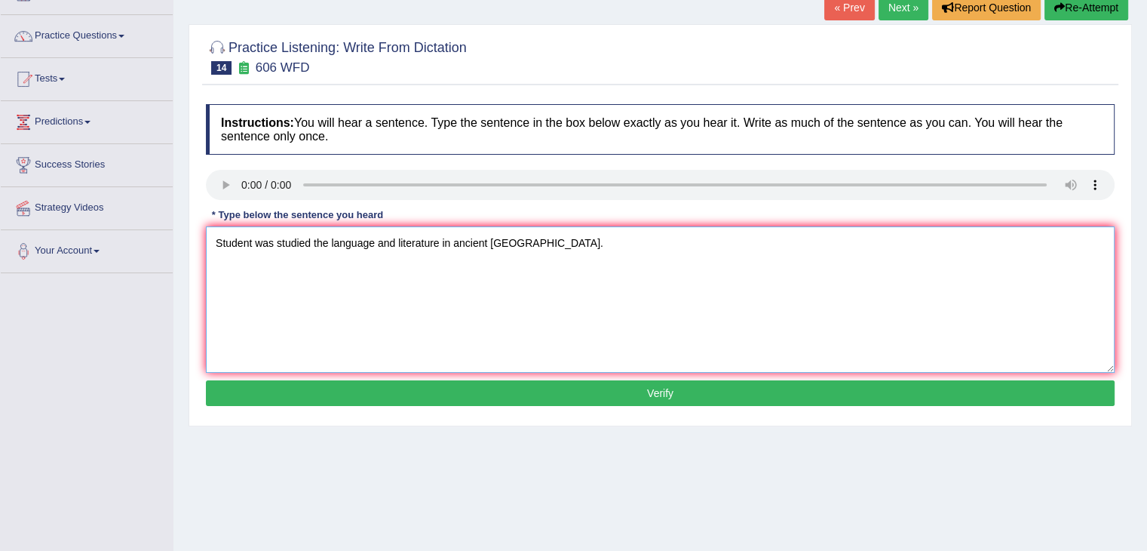
type textarea "Student was studied the language and literature in ancient [GEOGRAPHIC_DATA]."
click at [548, 387] on button "Verify" at bounding box center [660, 393] width 909 height 26
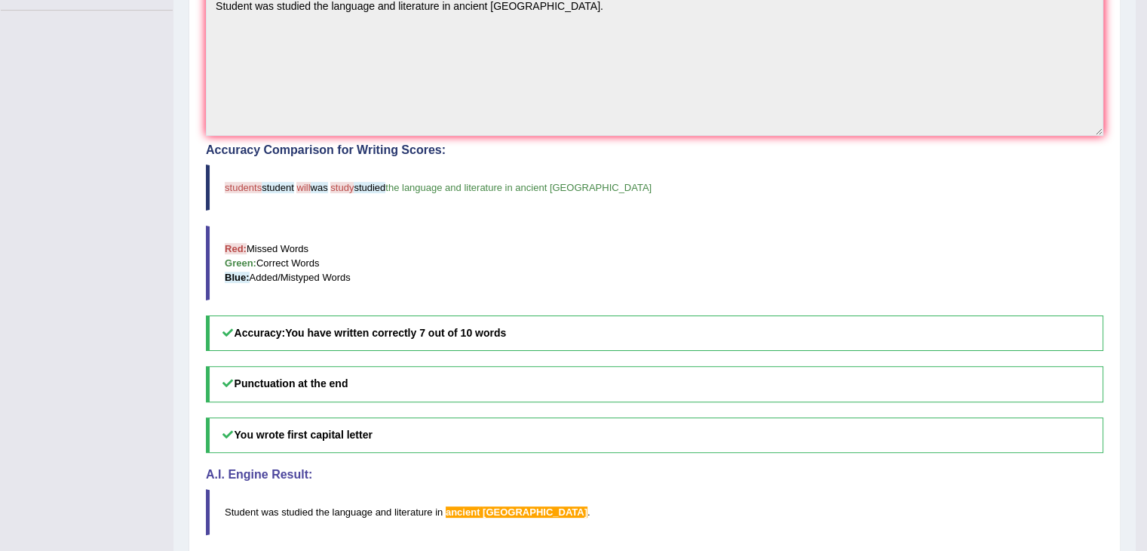
scroll to position [0, 0]
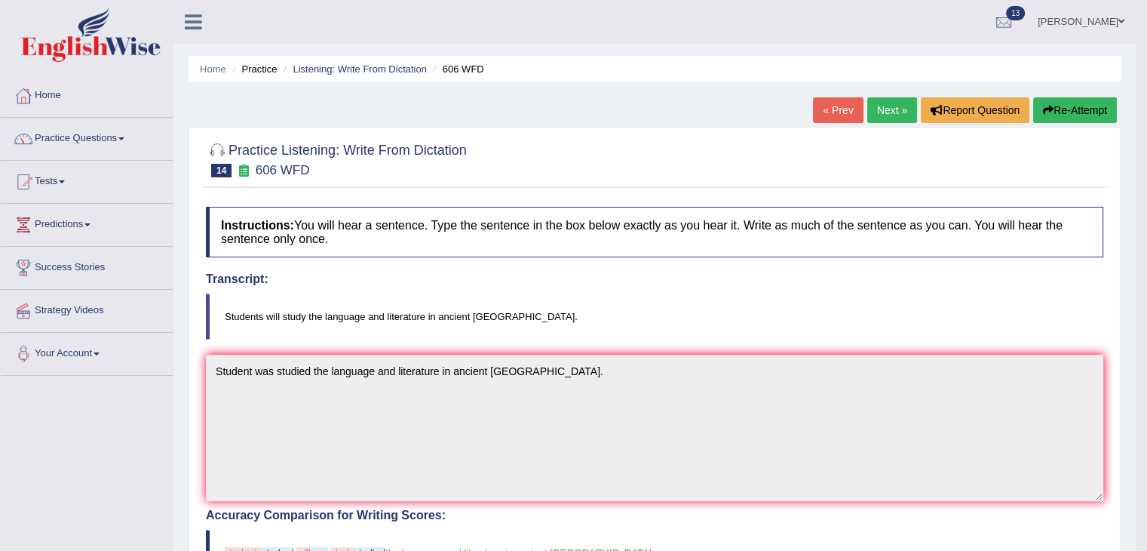
click at [894, 105] on link "Next »" at bounding box center [892, 110] width 50 height 26
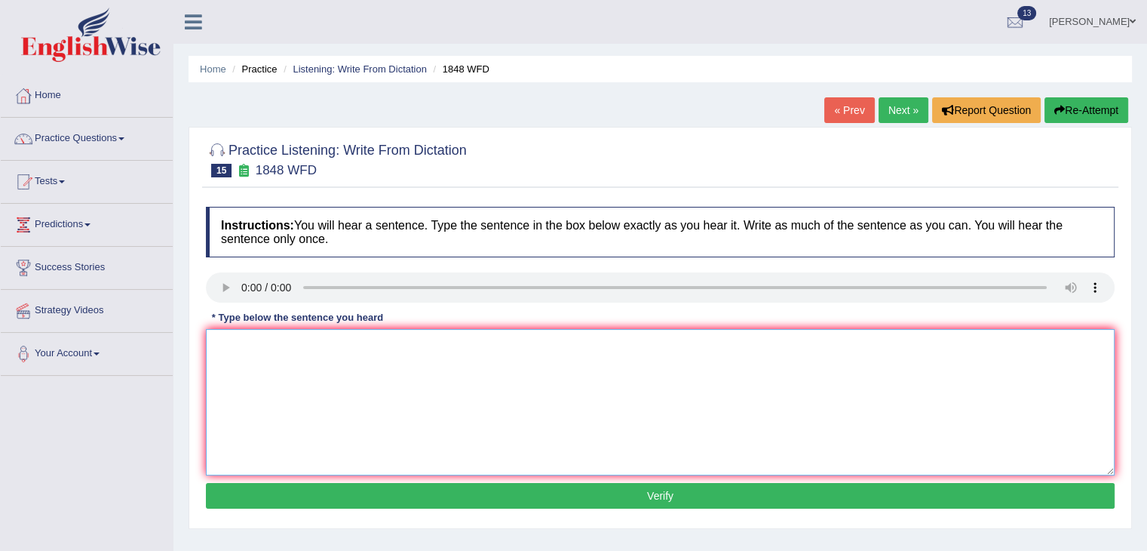
click at [228, 352] on textarea at bounding box center [660, 402] width 909 height 146
click at [223, 343] on textarea "student must present an valid identification to enrol in this course." at bounding box center [660, 402] width 909 height 146
click at [547, 353] on textarea "Student must present an valid identification to enrol in this course." at bounding box center [660, 402] width 909 height 146
type textarea "Student must present an valid identification to enrol in this course."
click at [593, 485] on button "Verify" at bounding box center [660, 496] width 909 height 26
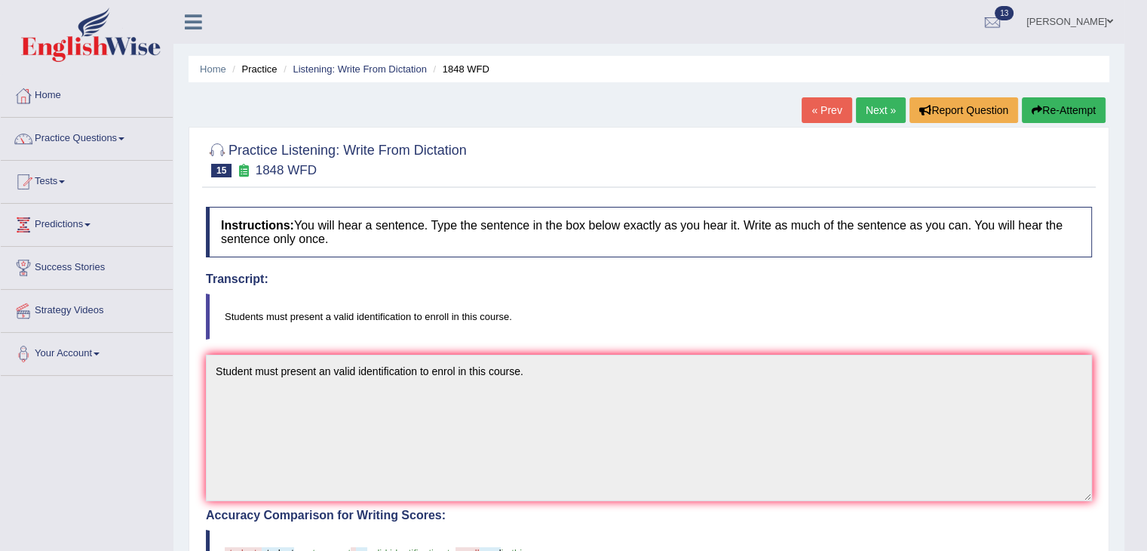
click at [864, 113] on link "Next »" at bounding box center [881, 110] width 50 height 26
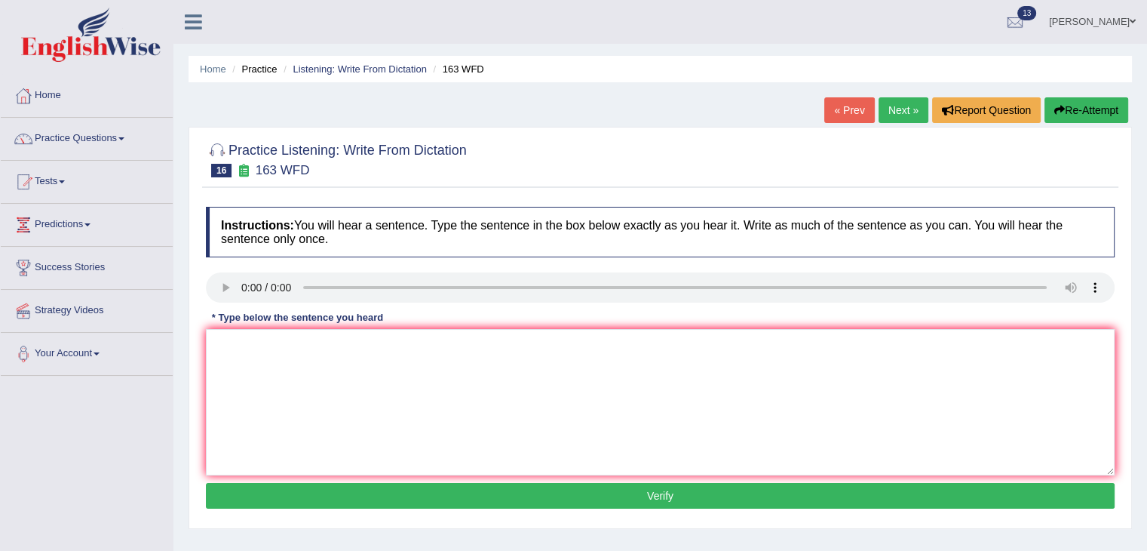
click at [232, 342] on div "Instructions: You will hear a sentence. Type the sentence in the box below exac…" at bounding box center [660, 359] width 916 height 321
click at [235, 357] on textarea at bounding box center [660, 402] width 909 height 146
click at [221, 342] on textarea "a number of assignments will be submitted in the conference." at bounding box center [660, 402] width 909 height 146
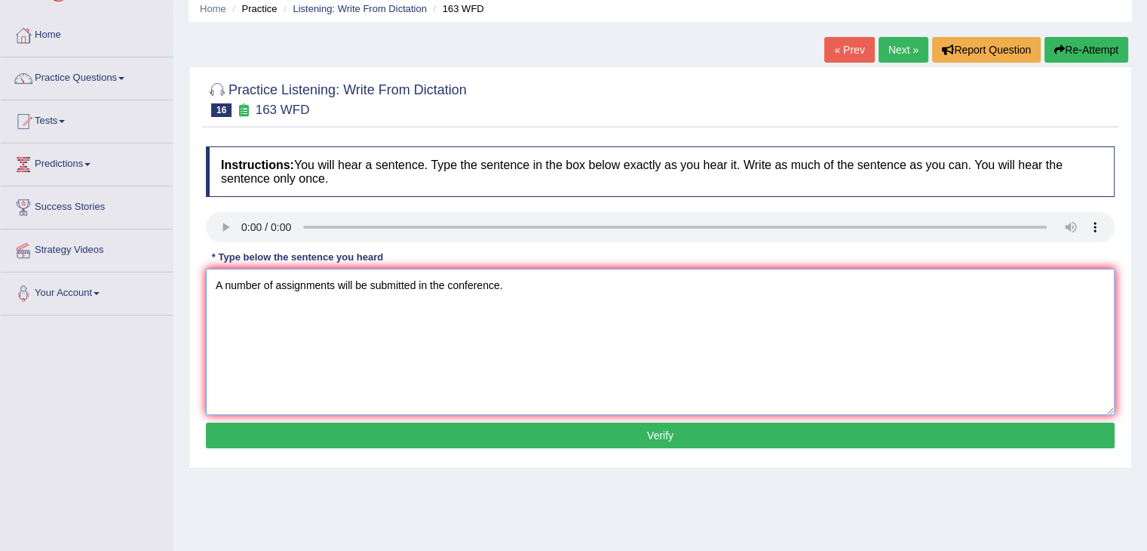
type textarea "A number of assignments will be submitted in the conference."
click at [492, 429] on button "Verify" at bounding box center [660, 435] width 909 height 26
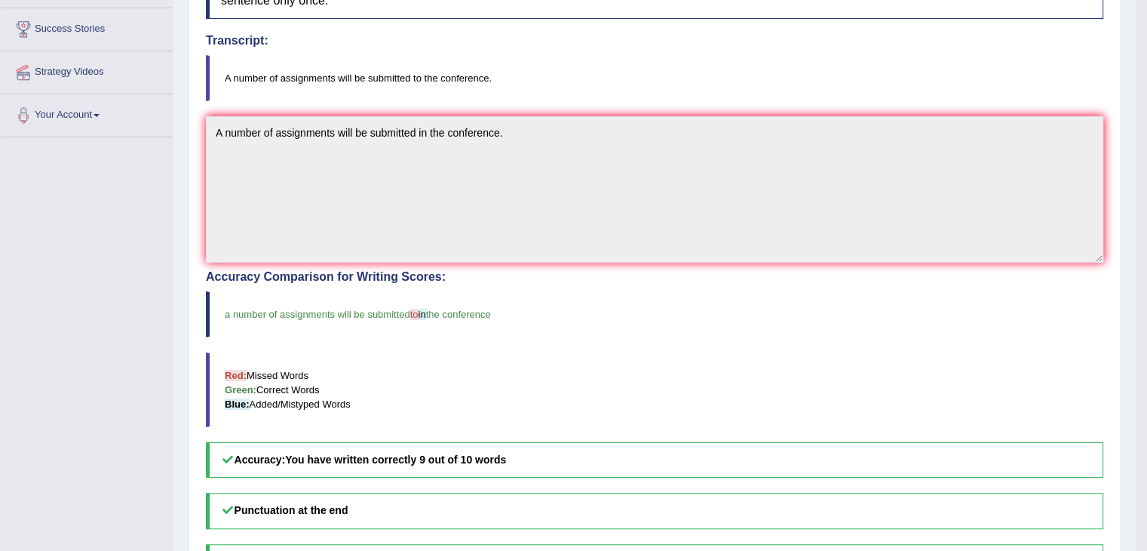
scroll to position [0, 0]
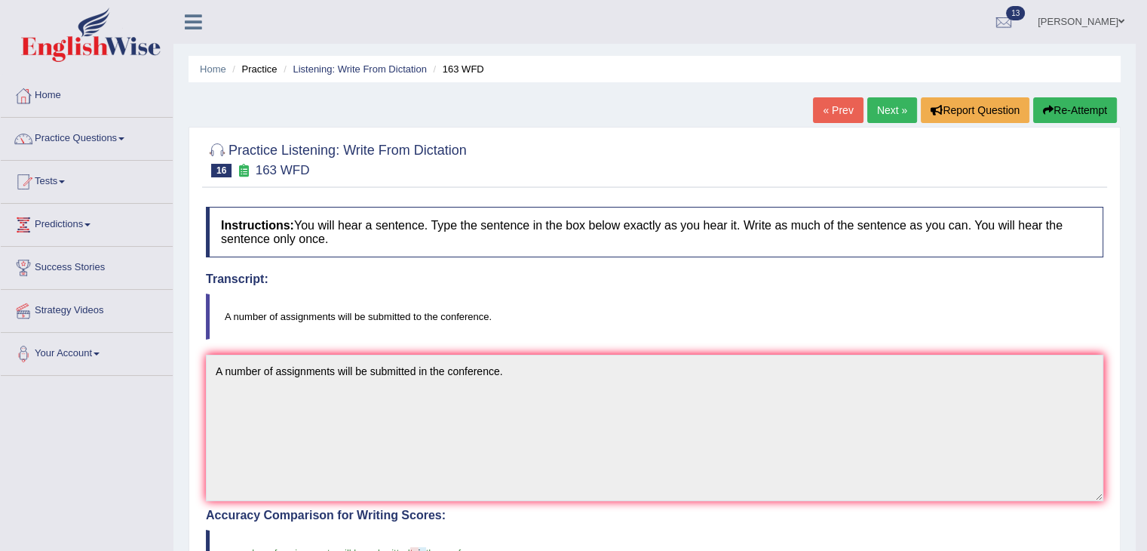
click at [887, 108] on link "Next »" at bounding box center [892, 110] width 50 height 26
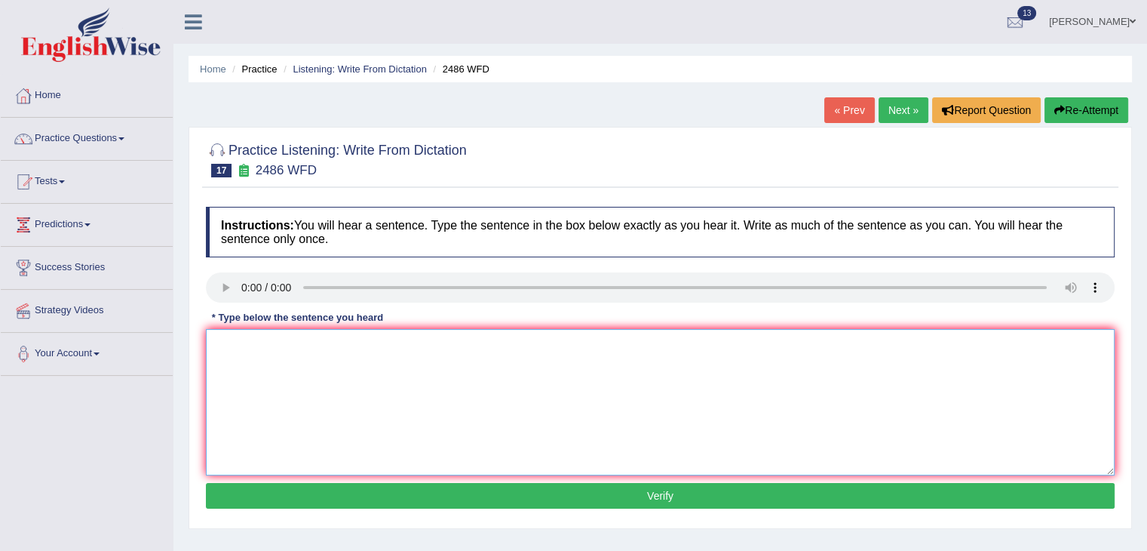
click at [233, 347] on textarea at bounding box center [660, 402] width 909 height 146
click at [216, 346] on textarea "it is quiet differnt that facial expressions are different across the world" at bounding box center [660, 402] width 909 height 146
click at [561, 327] on div "Instructions: You will hear a sentence. Type the sentence in the box below exac…" at bounding box center [660, 359] width 916 height 321
click at [561, 339] on textarea "It is quiet differnt that facial expressions are different across the world" at bounding box center [660, 402] width 909 height 146
click at [292, 343] on textarea "It is quiet differnt that facial expressions are different across the world." at bounding box center [660, 402] width 909 height 146
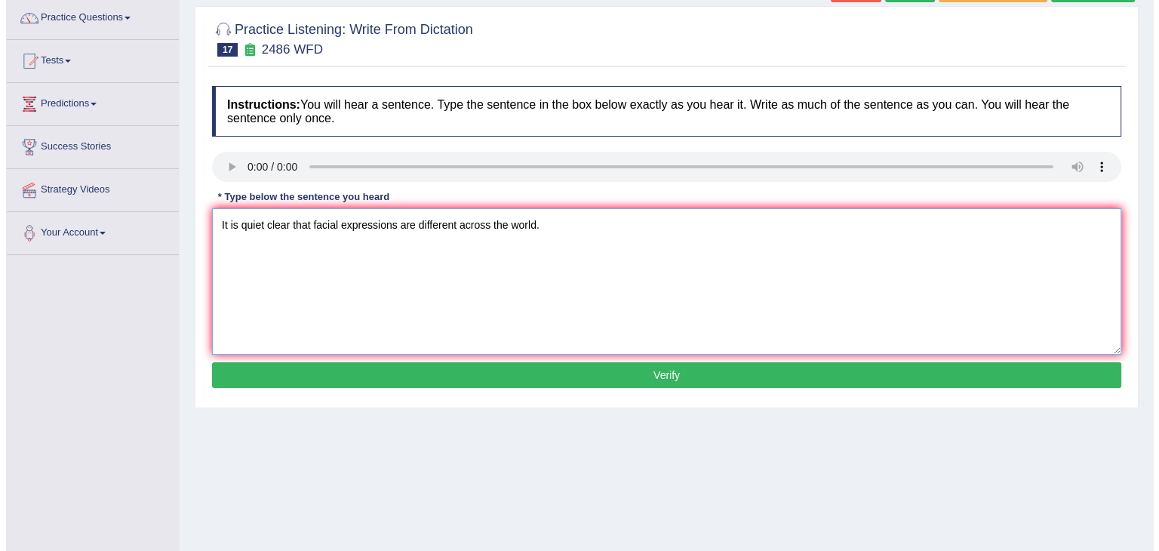
scroll to position [122, 0]
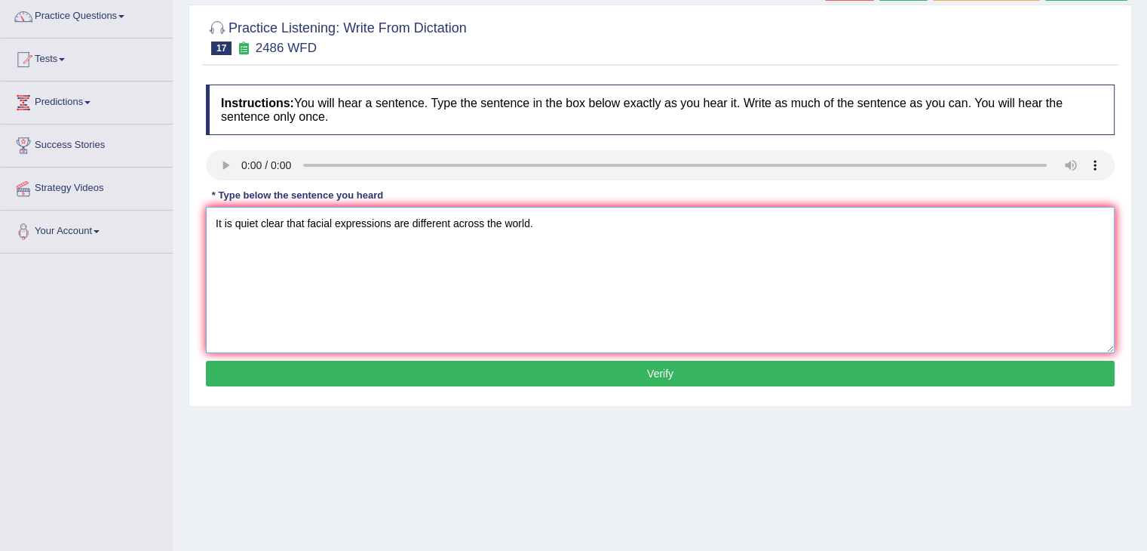
type textarea "It is quiet clear that facial expressions are different across the world."
click at [560, 376] on button "Verify" at bounding box center [660, 374] width 909 height 26
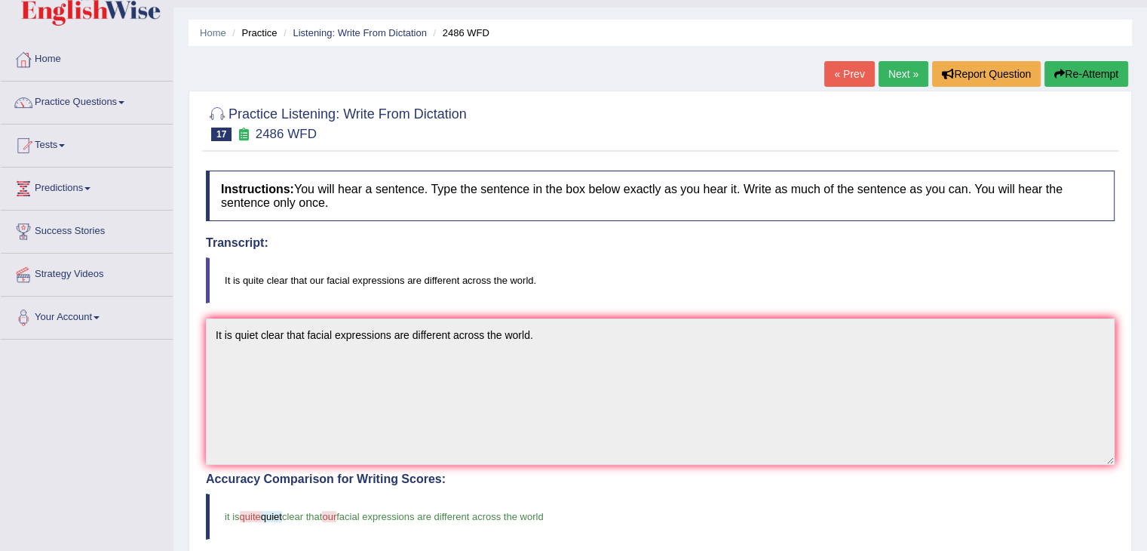
scroll to position [0, 0]
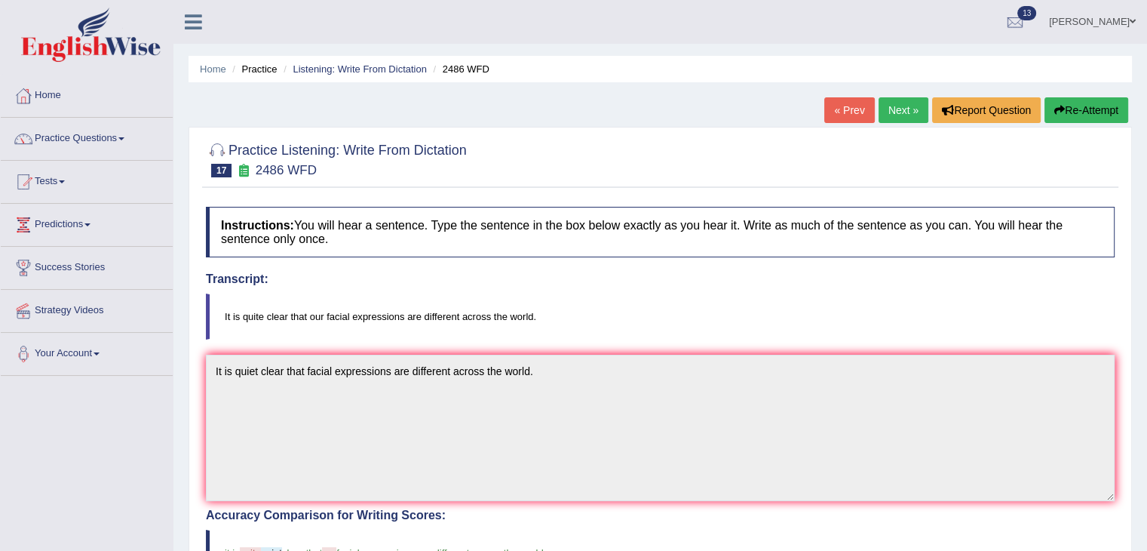
click at [901, 115] on link "Next »" at bounding box center [904, 110] width 50 height 26
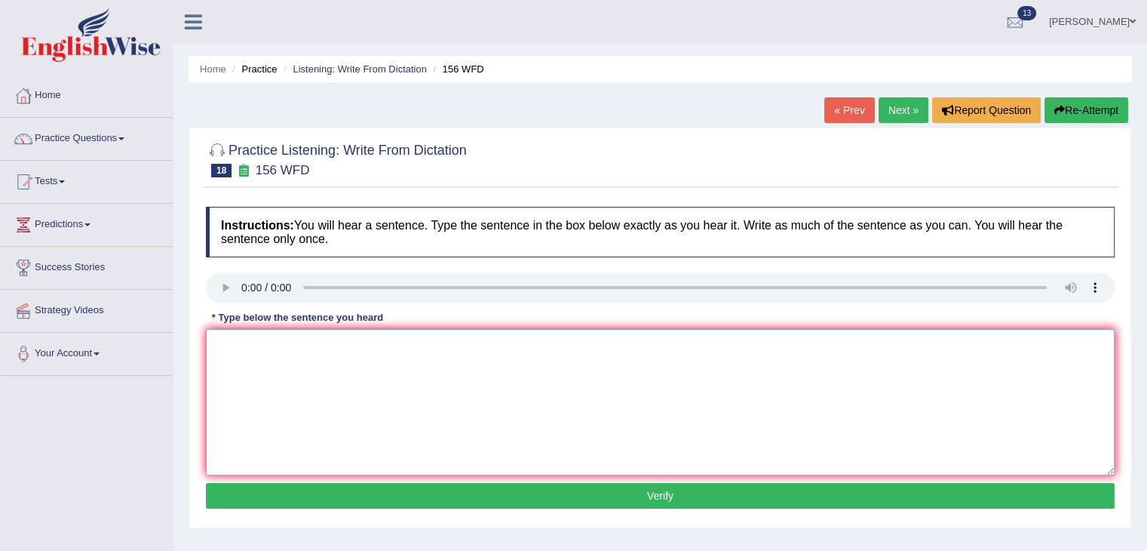
click at [314, 353] on textarea at bounding box center [660, 402] width 909 height 146
click at [249, 344] on textarea at bounding box center [660, 402] width 909 height 146
click at [220, 348] on textarea "all your assignments are due by tomorrow." at bounding box center [660, 402] width 909 height 146
click at [475, 344] on textarea "All your assignments are due by tomorrow." at bounding box center [660, 402] width 909 height 146
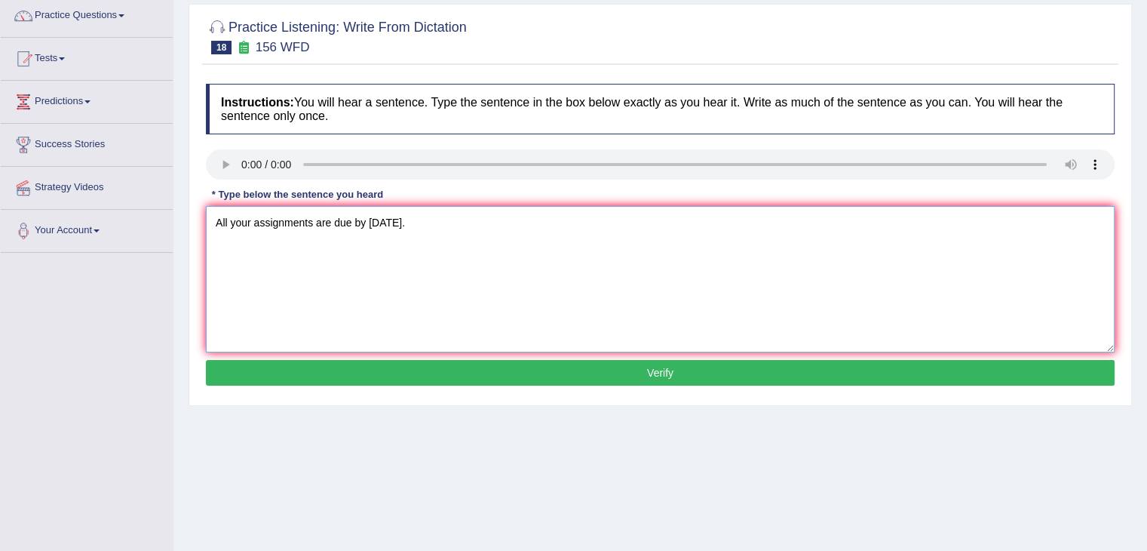
scroll to position [124, 0]
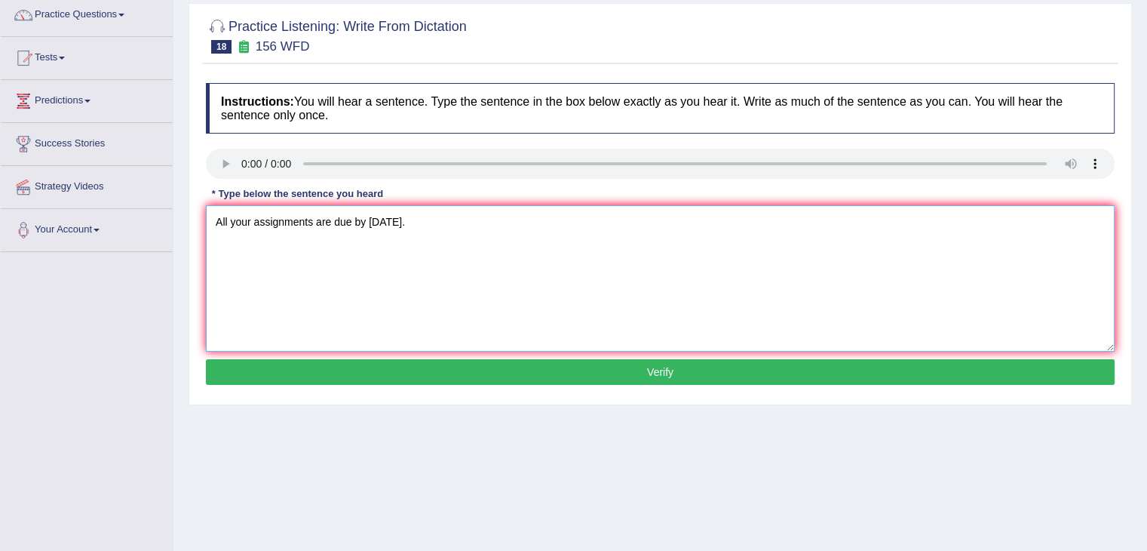
type textarea "All your assignments are due by tomorrow."
click at [560, 376] on button "Verify" at bounding box center [660, 372] width 909 height 26
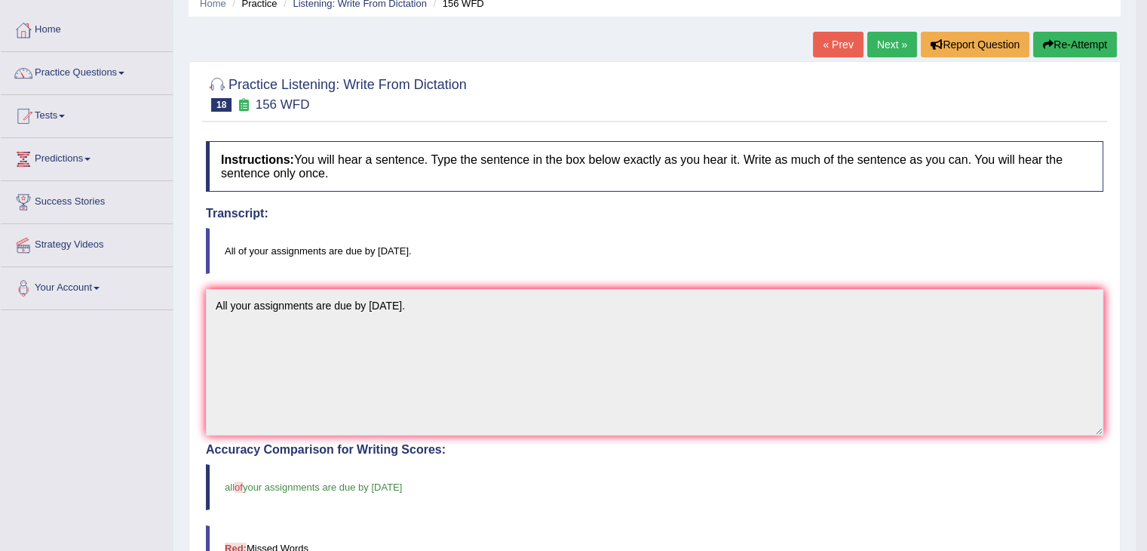
scroll to position [0, 0]
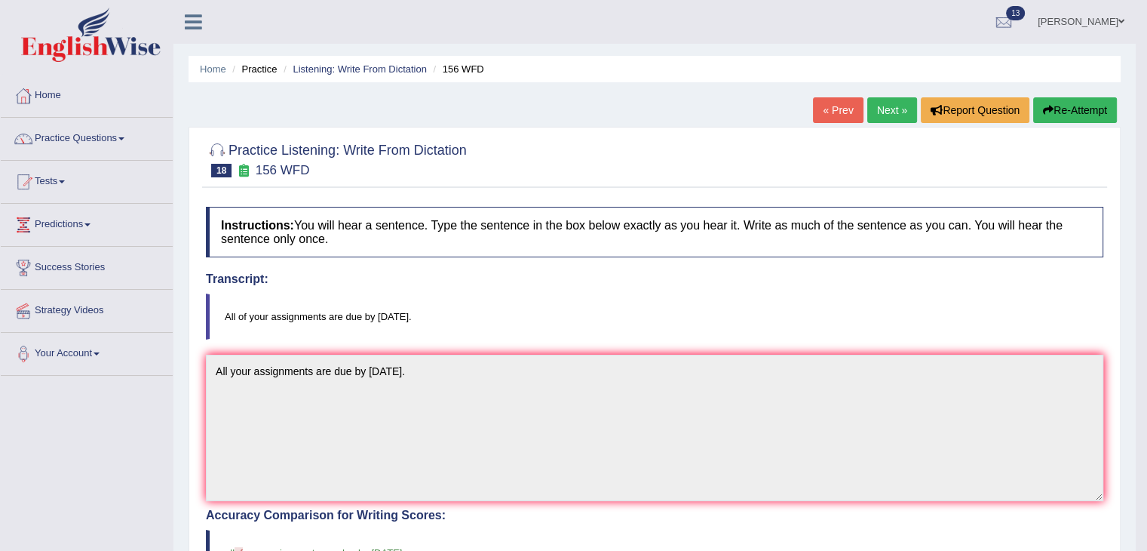
click at [875, 110] on link "Next »" at bounding box center [892, 110] width 50 height 26
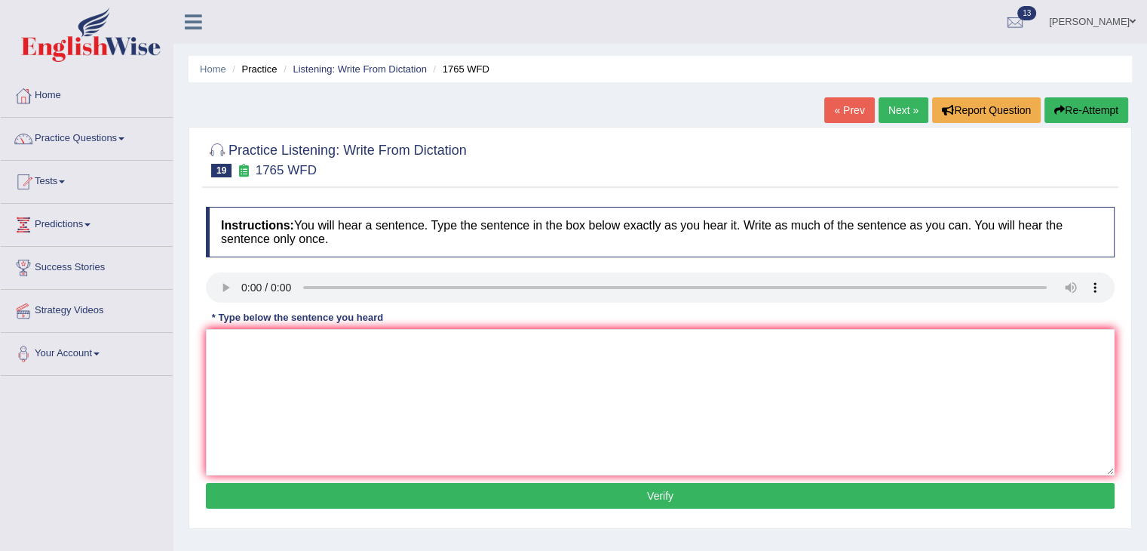
click at [232, 288] on div "Instructions: You will hear a sentence. Type the sentence in the box below exac…" at bounding box center [660, 359] width 916 height 321
click at [247, 351] on textarea at bounding box center [660, 402] width 909 height 146
click at [299, 342] on textarea "application forms must be completed" at bounding box center [660, 402] width 909 height 146
click at [526, 346] on textarea "application forms for sharing accomodation must be completed" at bounding box center [660, 402] width 909 height 146
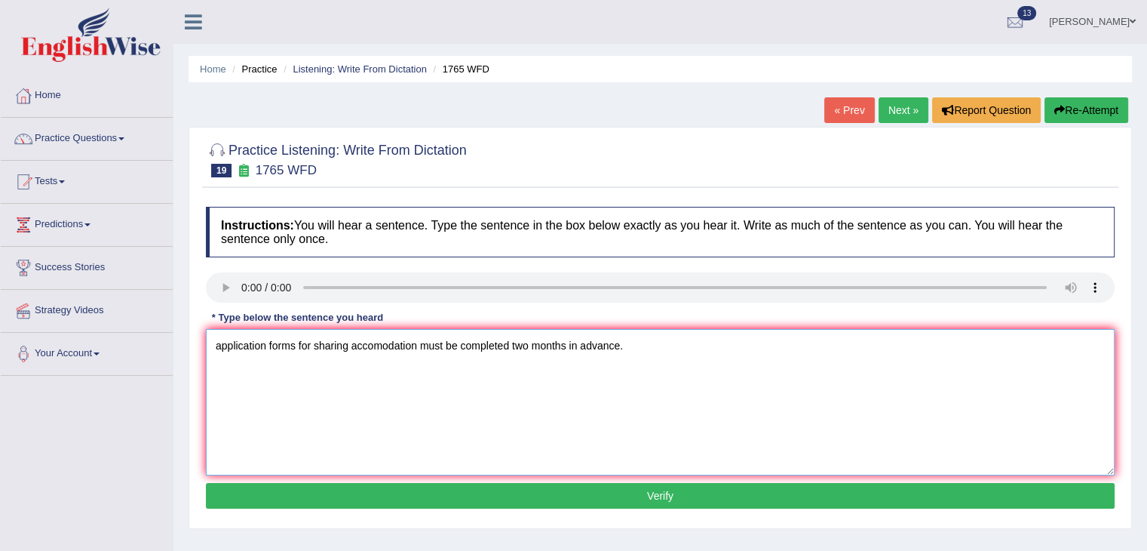
click at [223, 344] on textarea "application forms for sharing accomodation must be completed two months in adva…" at bounding box center [660, 402] width 909 height 146
type textarea "Application forms for sharing accomodation must be completed two months in adva…"
click at [657, 490] on button "Verify" at bounding box center [660, 496] width 909 height 26
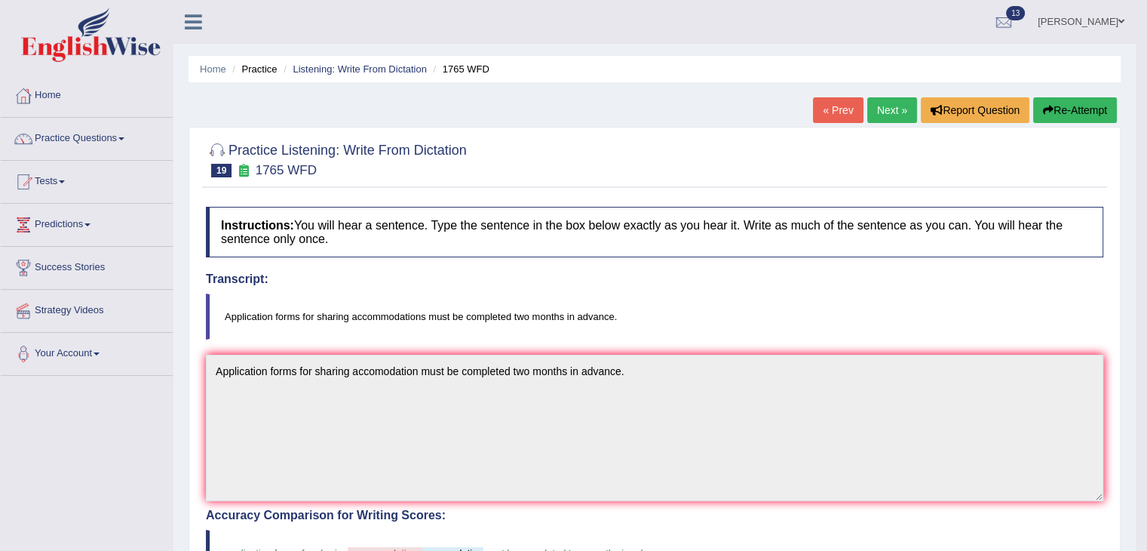
click at [883, 112] on link "Next »" at bounding box center [892, 110] width 50 height 26
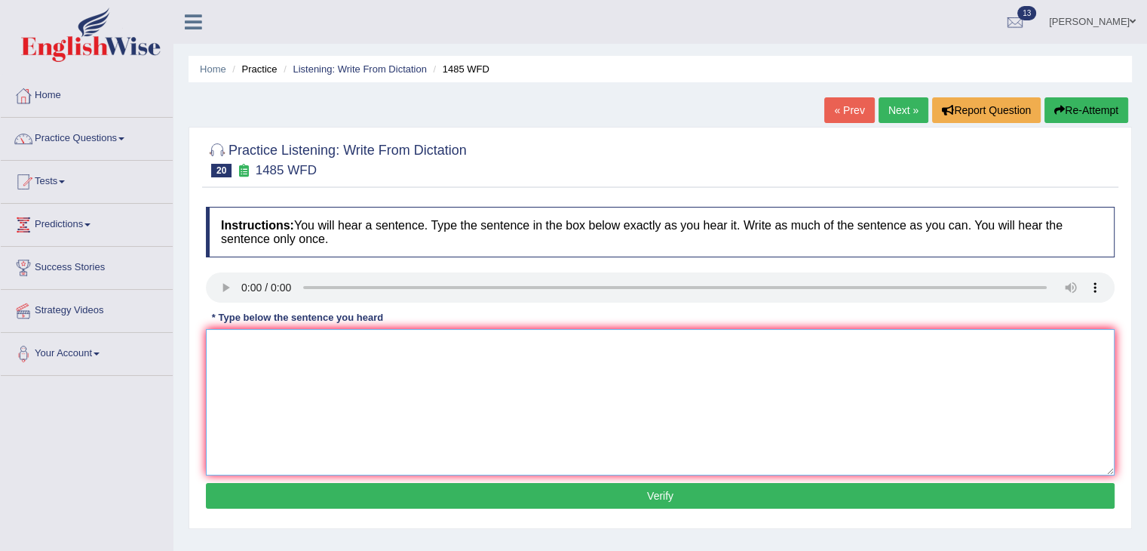
click at [233, 345] on textarea at bounding box center [660, 402] width 909 height 146
click at [274, 345] on textarea "course work students" at bounding box center [660, 402] width 909 height 146
click at [335, 343] on textarea "course work students" at bounding box center [660, 402] width 909 height 146
click at [224, 342] on textarea "course work students get chance to explore throughly the subject." at bounding box center [660, 402] width 909 height 146
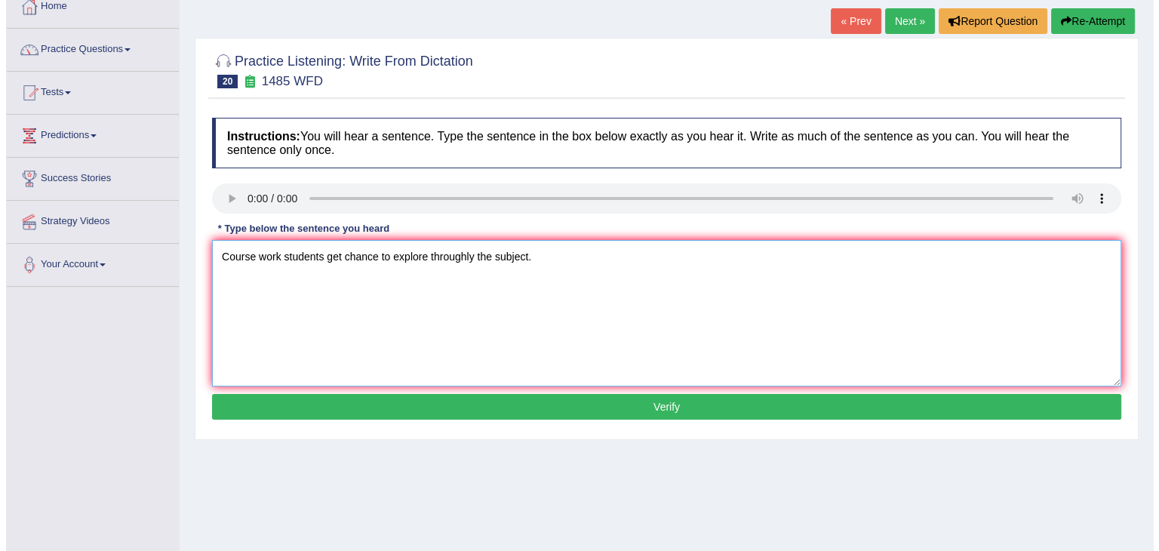
scroll to position [91, 0]
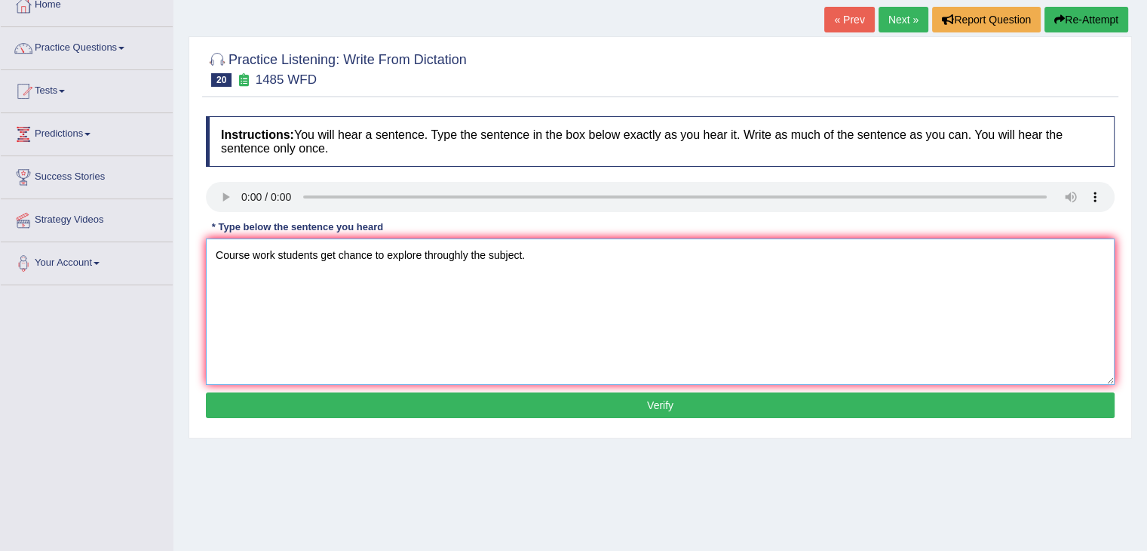
type textarea "Course work students get chance to explore throughly the subject."
click at [522, 402] on button "Verify" at bounding box center [660, 405] width 909 height 26
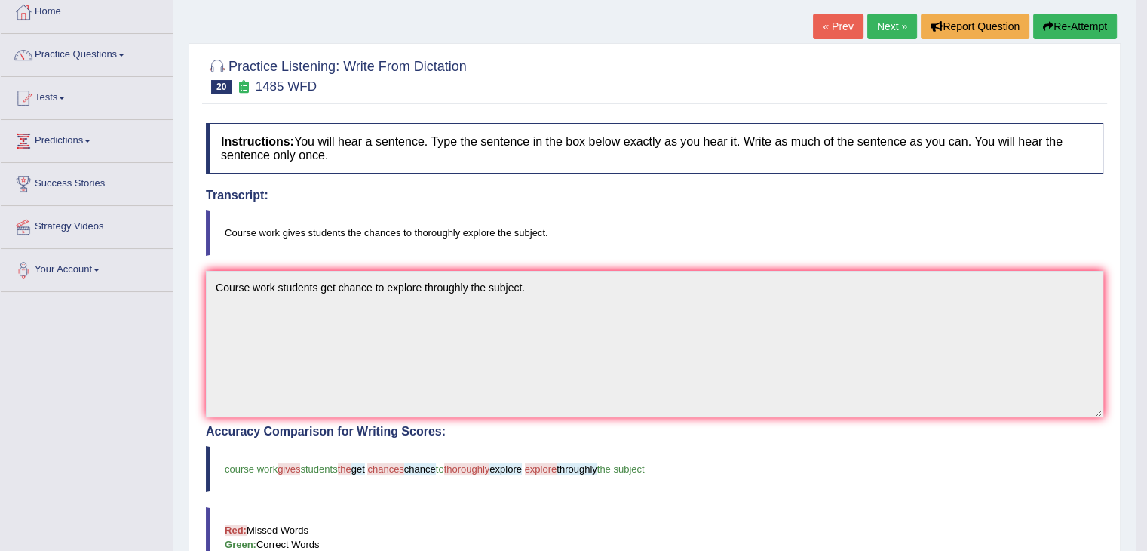
scroll to position [84, 0]
click at [895, 30] on link "Next »" at bounding box center [892, 26] width 50 height 26
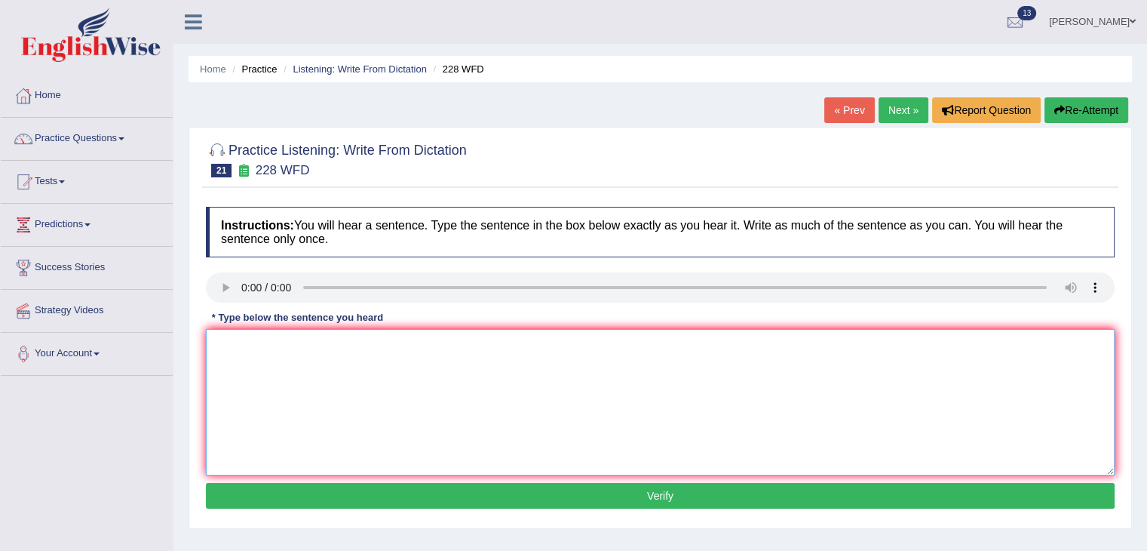
click at [234, 346] on textarea at bounding box center [660, 402] width 909 height 146
click at [434, 339] on textarea "computer science have become a popular" at bounding box center [660, 402] width 909 height 146
click at [217, 341] on textarea "computer science have become a popular university degree course." at bounding box center [660, 402] width 909 height 146
type textarea "Computer science have become a popular university degree course."
click at [594, 492] on button "Verify" at bounding box center [660, 496] width 909 height 26
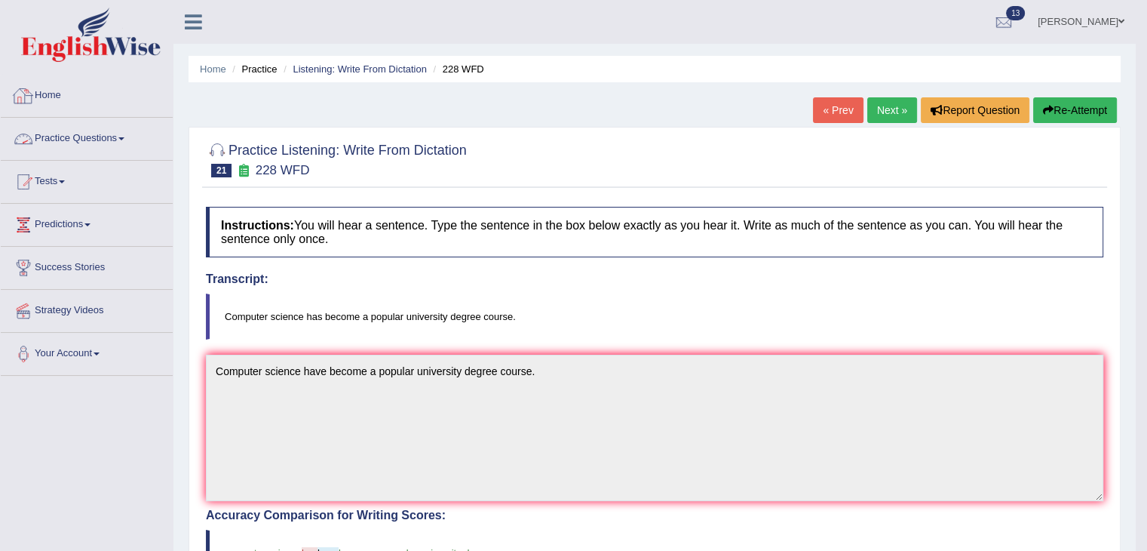
click at [93, 132] on link "Practice Questions" at bounding box center [87, 137] width 172 height 38
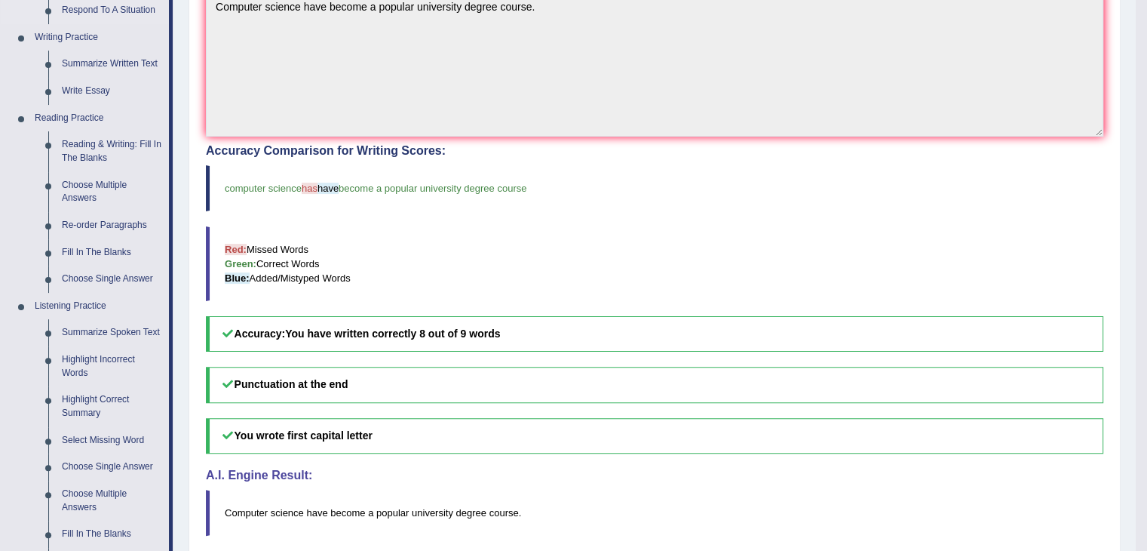
scroll to position [425, 0]
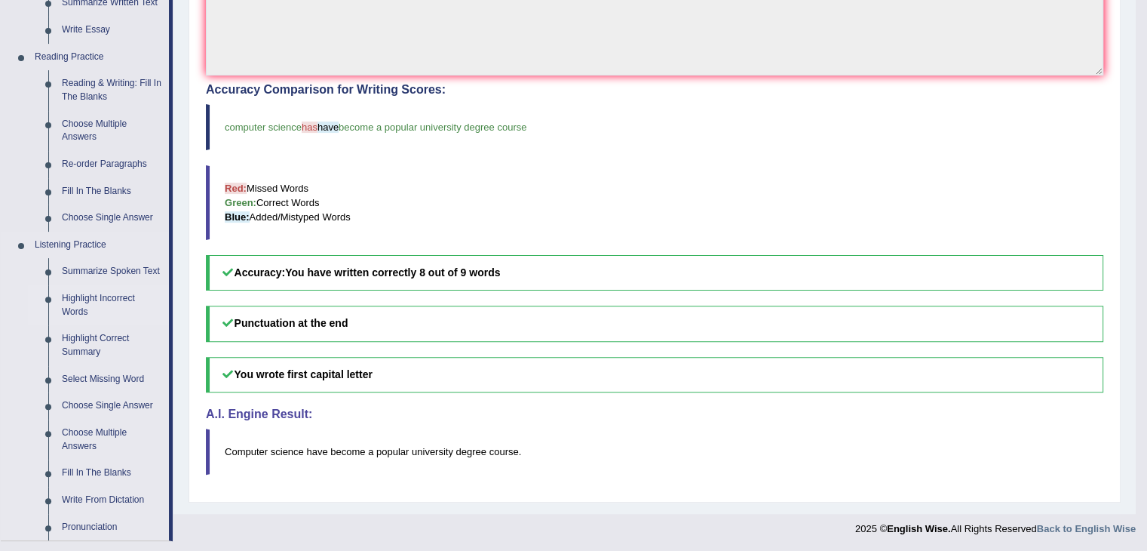
click at [105, 296] on link "Highlight Incorrect Words" at bounding box center [112, 305] width 114 height 40
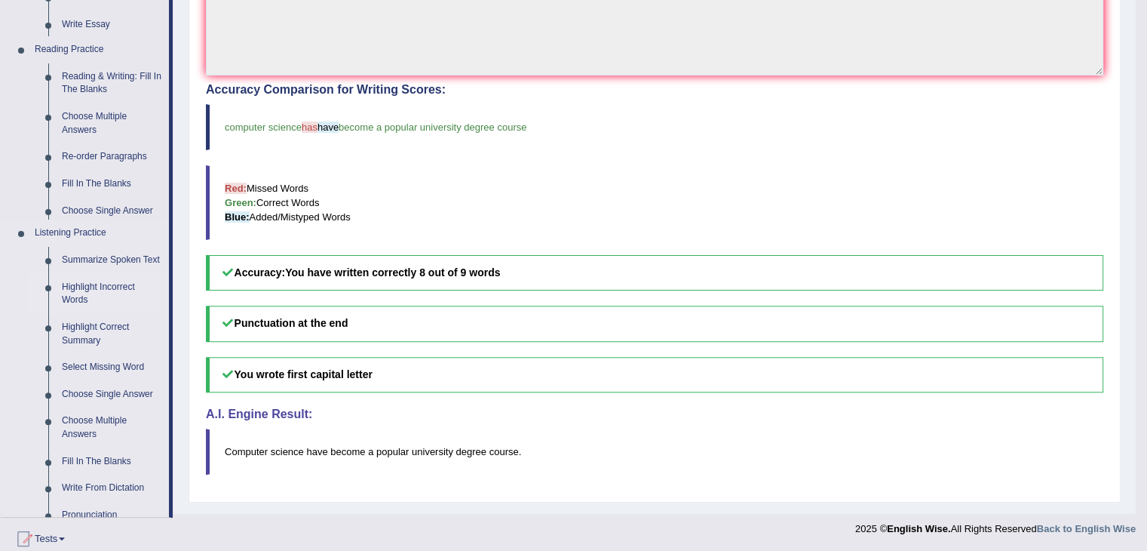
scroll to position [422, 0]
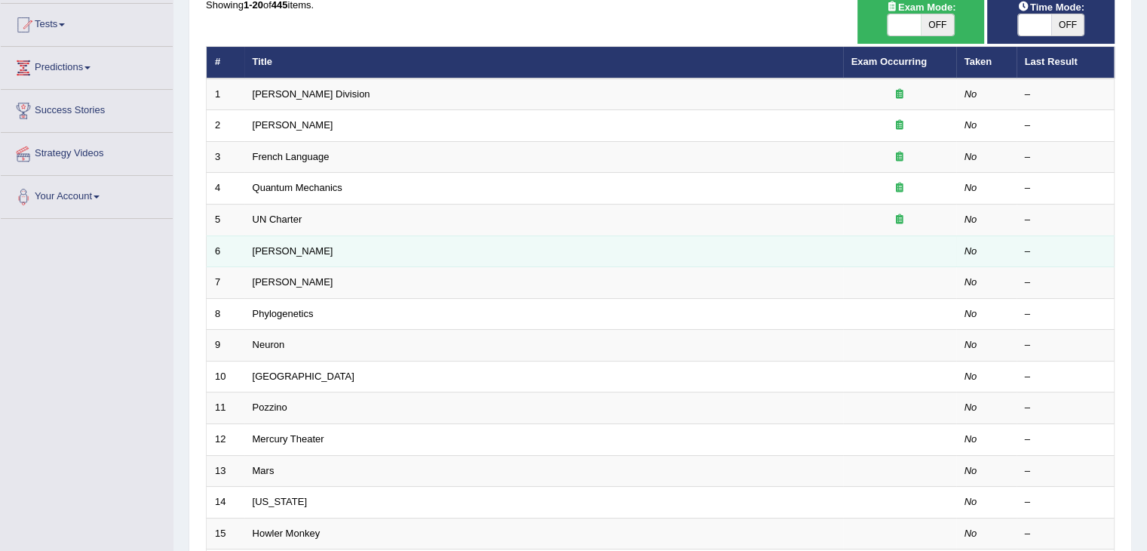
click at [269, 254] on td "[PERSON_NAME]" at bounding box center [543, 251] width 599 height 32
click at [269, 248] on link "[PERSON_NAME]" at bounding box center [293, 250] width 81 height 11
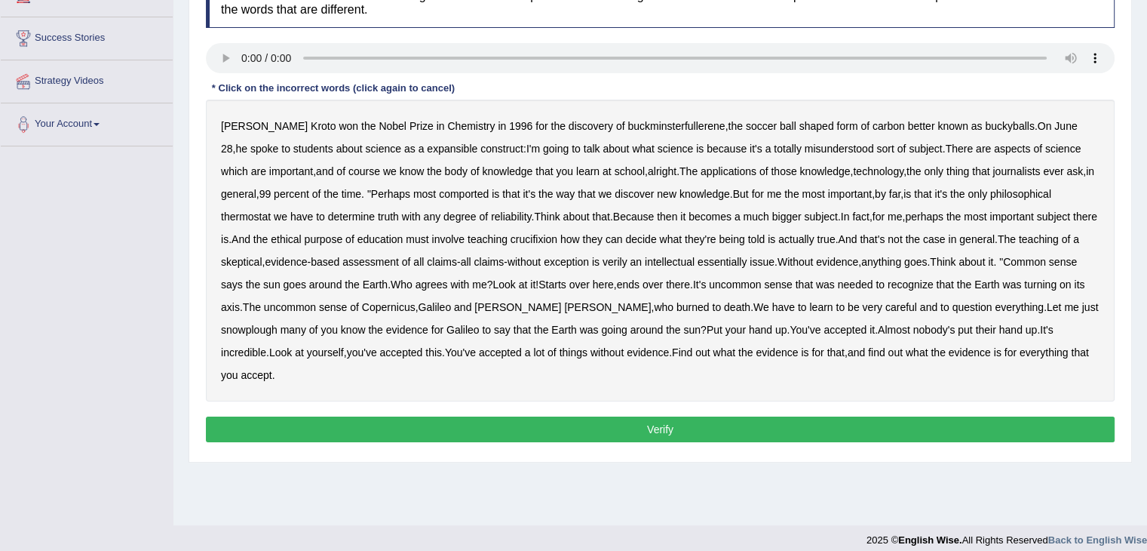
scroll to position [229, 0]
click at [427, 151] on b "expansible" at bounding box center [452, 149] width 51 height 12
click at [853, 170] on b "technology" at bounding box center [878, 171] width 51 height 12
click at [853, 169] on b "technology" at bounding box center [878, 171] width 51 height 12
click at [471, 193] on b "comported" at bounding box center [464, 194] width 50 height 12
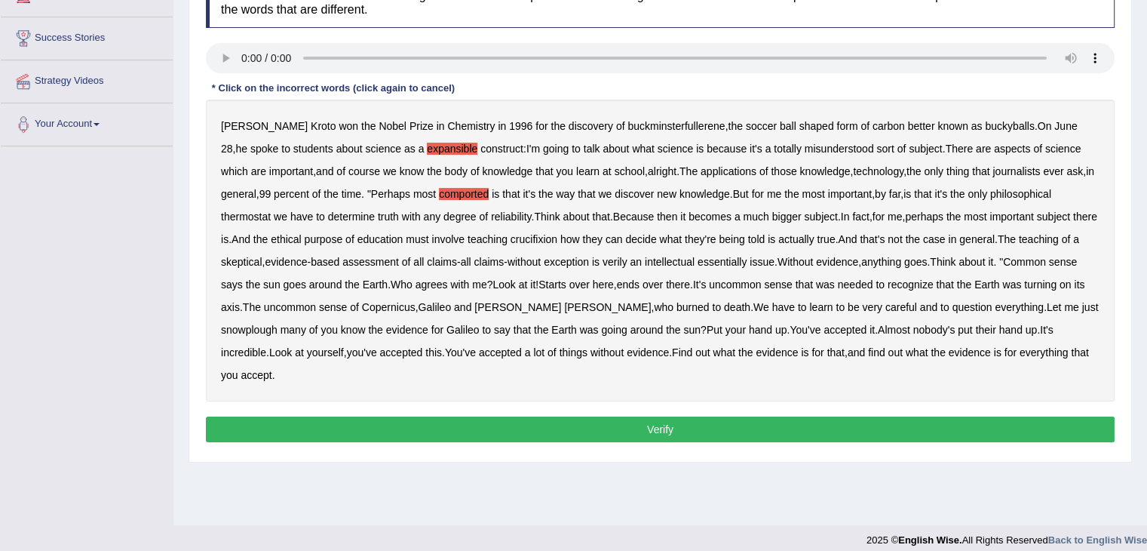
click at [268, 215] on b "thermostat" at bounding box center [246, 216] width 50 height 12
click at [554, 240] on b "crucifixion" at bounding box center [534, 239] width 47 height 12
click at [628, 262] on b "verily" at bounding box center [615, 262] width 25 height 12
click at [747, 256] on b "essentially" at bounding box center [722, 262] width 49 height 12
click at [244, 326] on b "snowplough" at bounding box center [249, 330] width 57 height 12
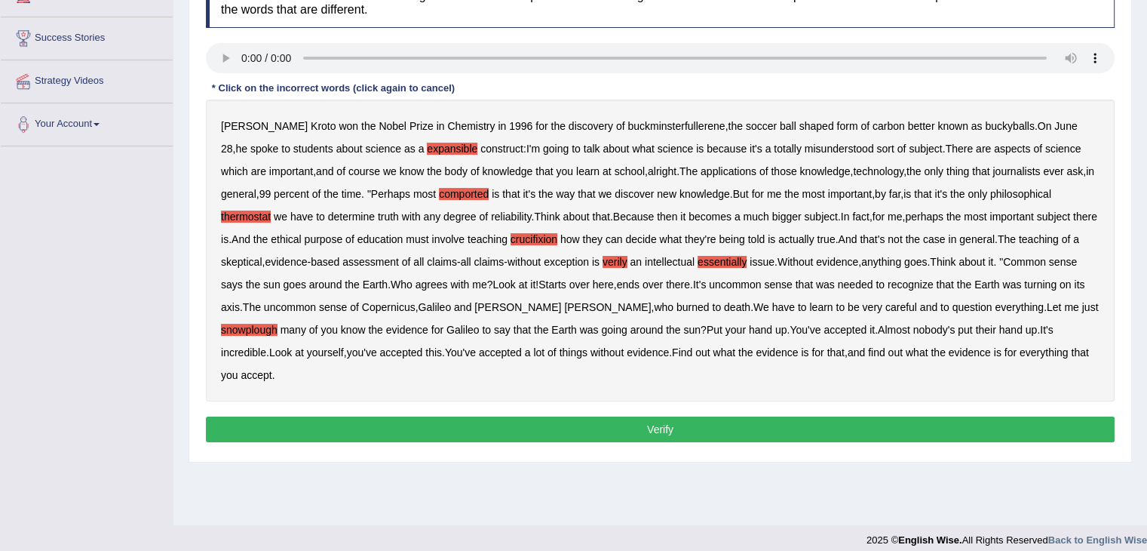
click at [425, 425] on button "Verify" at bounding box center [660, 429] width 909 height 26
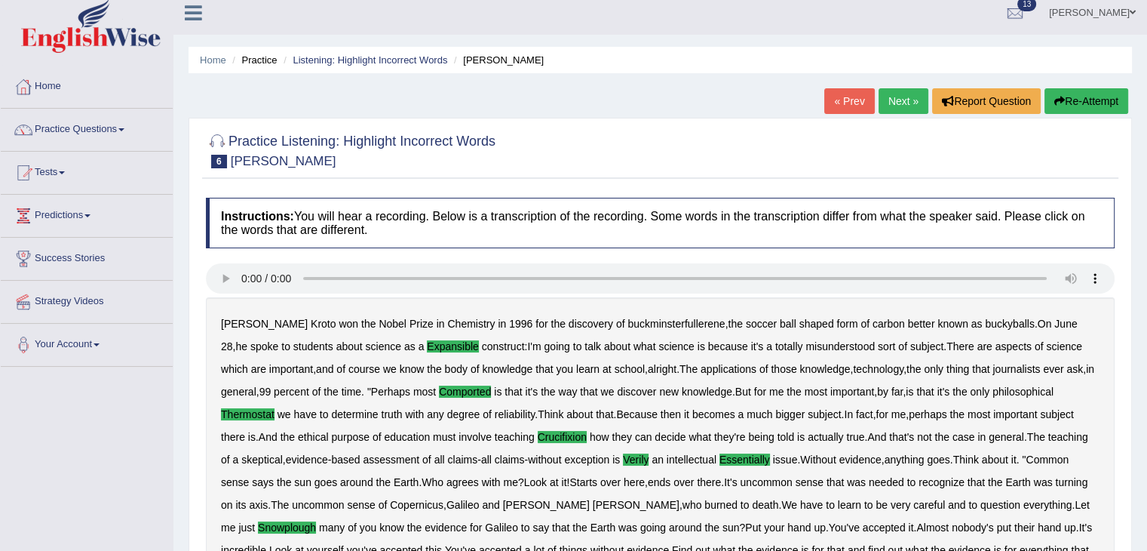
scroll to position [0, 0]
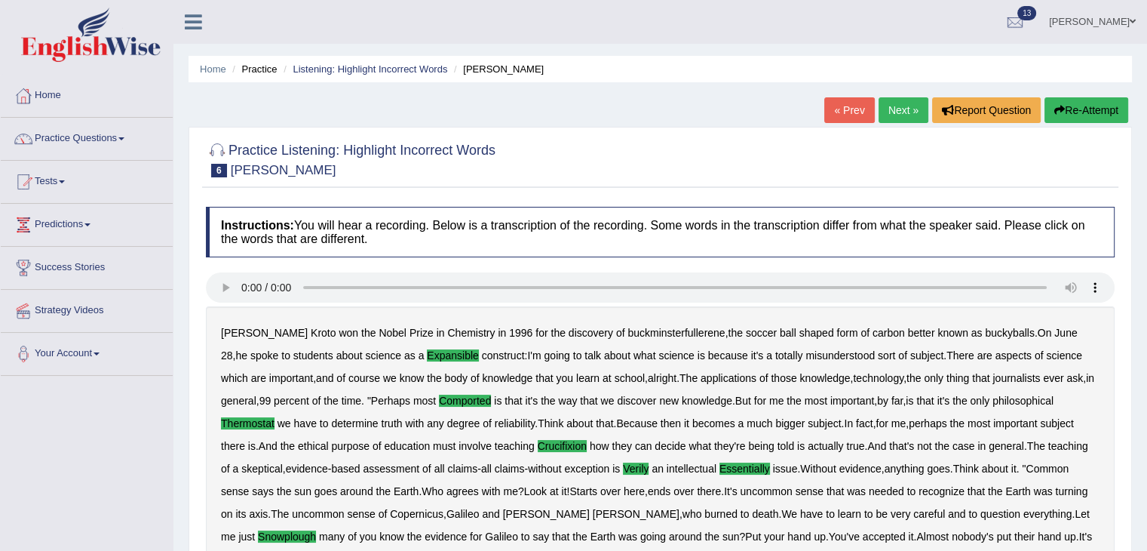
click at [895, 109] on link "Next »" at bounding box center [904, 110] width 50 height 26
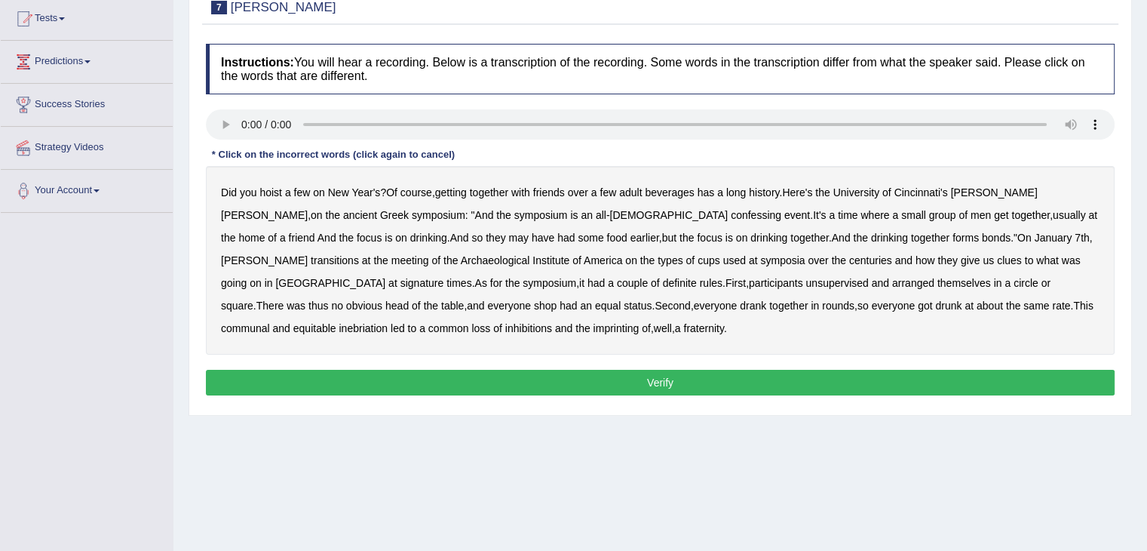
click at [731, 211] on b "confessing" at bounding box center [756, 215] width 51 height 12
click at [359, 254] on b "transitions" at bounding box center [335, 260] width 48 height 12
click at [444, 277] on b "signature" at bounding box center [423, 283] width 44 height 12
click at [806, 282] on b "unsupervised" at bounding box center [837, 283] width 63 height 12
click at [534, 305] on b "shop" at bounding box center [545, 305] width 23 height 12
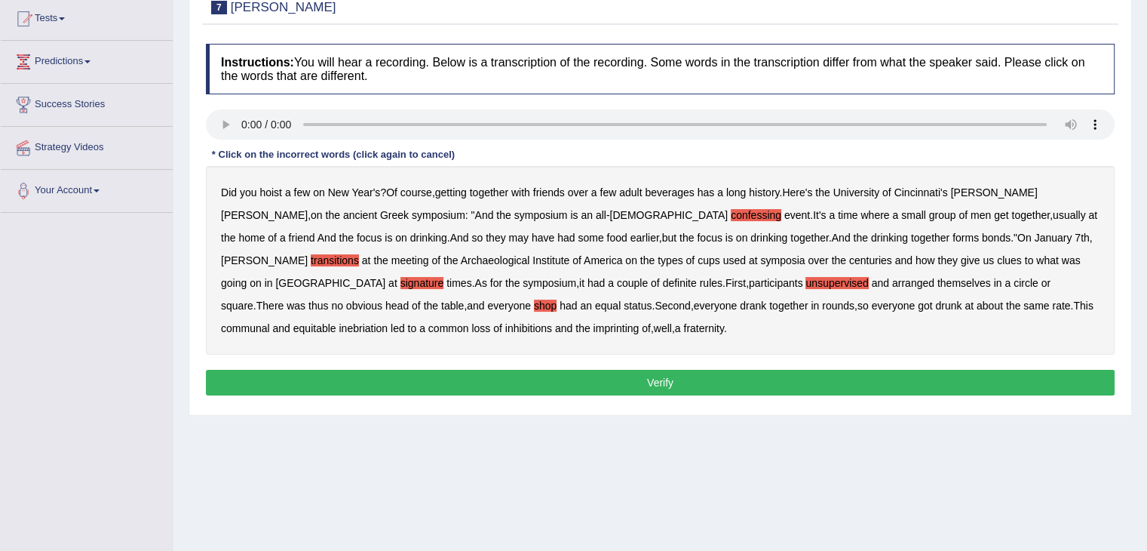
click at [594, 327] on b "imprinting" at bounding box center [617, 328] width 46 height 12
click at [625, 376] on button "Verify" at bounding box center [660, 383] width 909 height 26
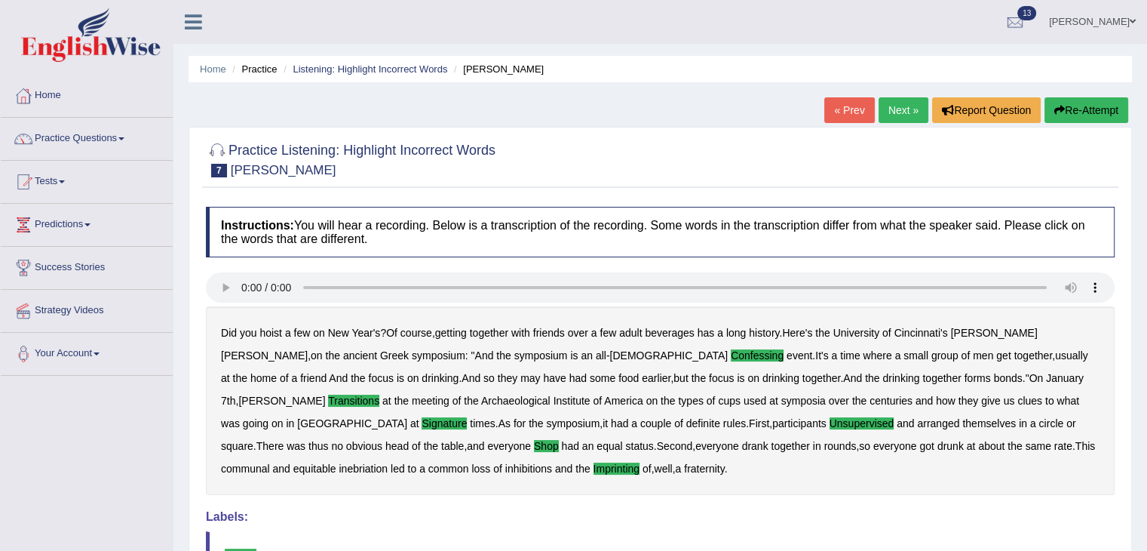
click at [900, 118] on link "Next »" at bounding box center [904, 110] width 50 height 26
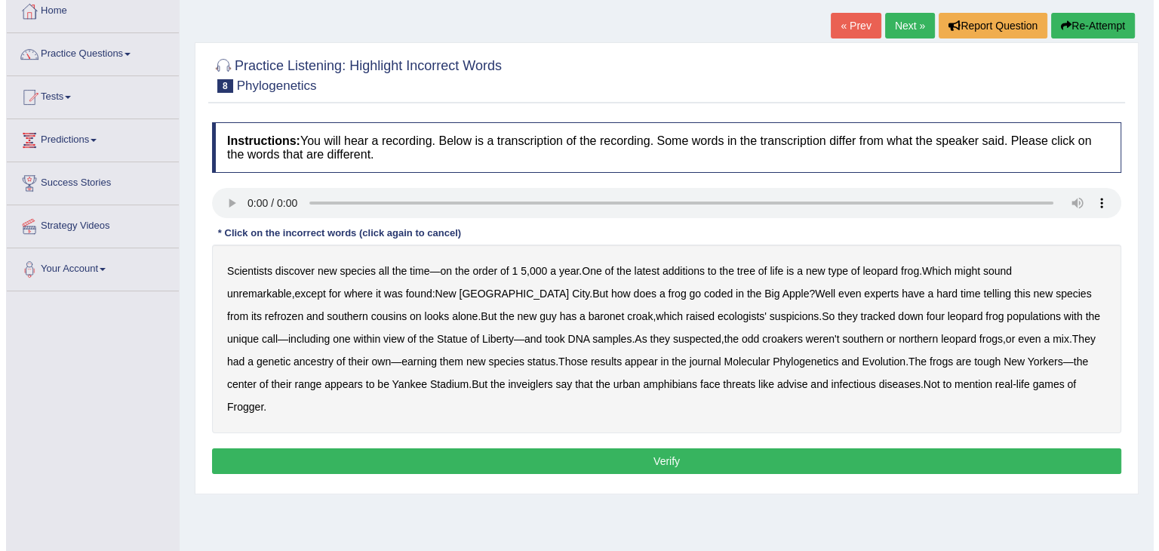
scroll to position [87, 0]
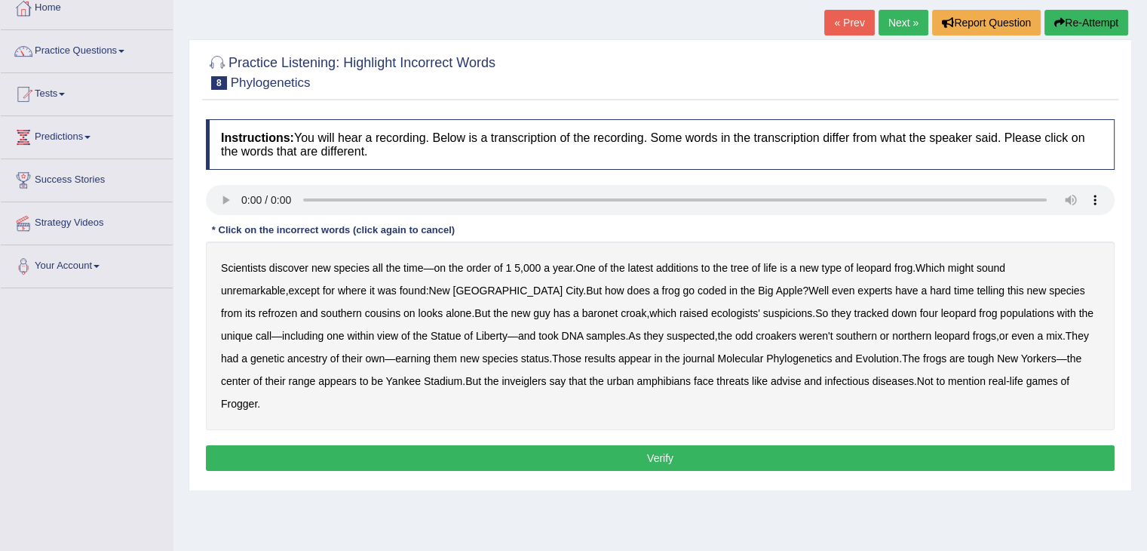
click at [698, 287] on b "coded" at bounding box center [712, 290] width 29 height 12
click at [297, 307] on b "refrozen" at bounding box center [278, 313] width 38 height 12
click at [477, 309] on div "Scientists discover new species all the time — on the order of 1 5 , 000 a year…" at bounding box center [660, 335] width 909 height 189
click at [582, 309] on b "baronet" at bounding box center [599, 313] width 35 height 12
click at [683, 354] on b "journal" at bounding box center [699, 358] width 32 height 12
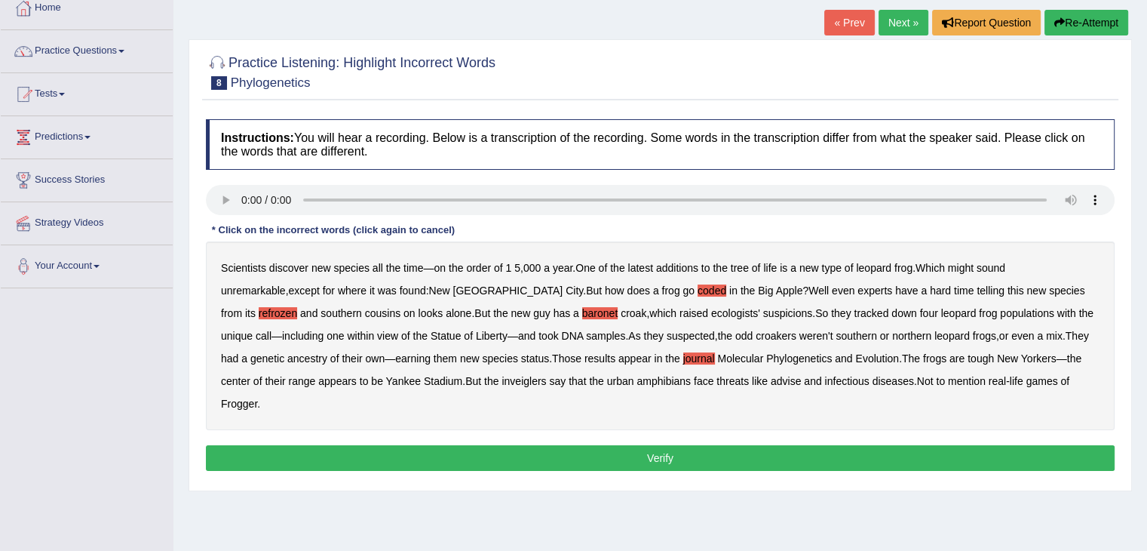
click at [502, 378] on b "inveiglers" at bounding box center [524, 381] width 45 height 12
click at [771, 378] on b "advise" at bounding box center [786, 381] width 30 height 12
click at [428, 413] on div "Instructions: You will hear a recording. Below is a transcription of the record…" at bounding box center [660, 297] width 916 height 371
click at [428, 418] on div "Instructions: You will hear a recording. Below is a transcription of the record…" at bounding box center [660, 297] width 916 height 371
click at [430, 445] on button "Verify" at bounding box center [660, 458] width 909 height 26
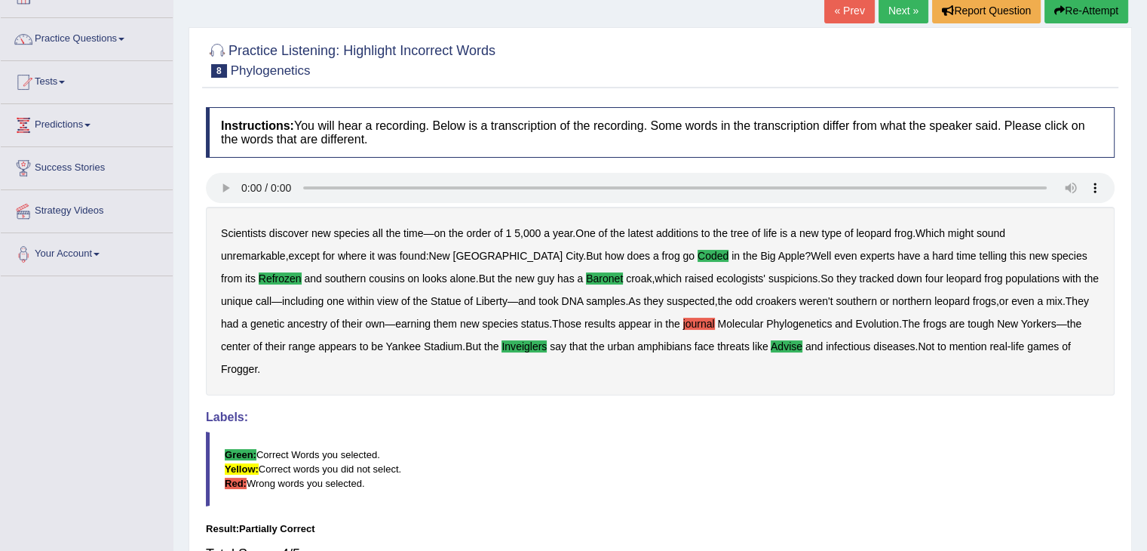
scroll to position [100, 0]
click at [891, 22] on link "Next »" at bounding box center [904, 11] width 50 height 26
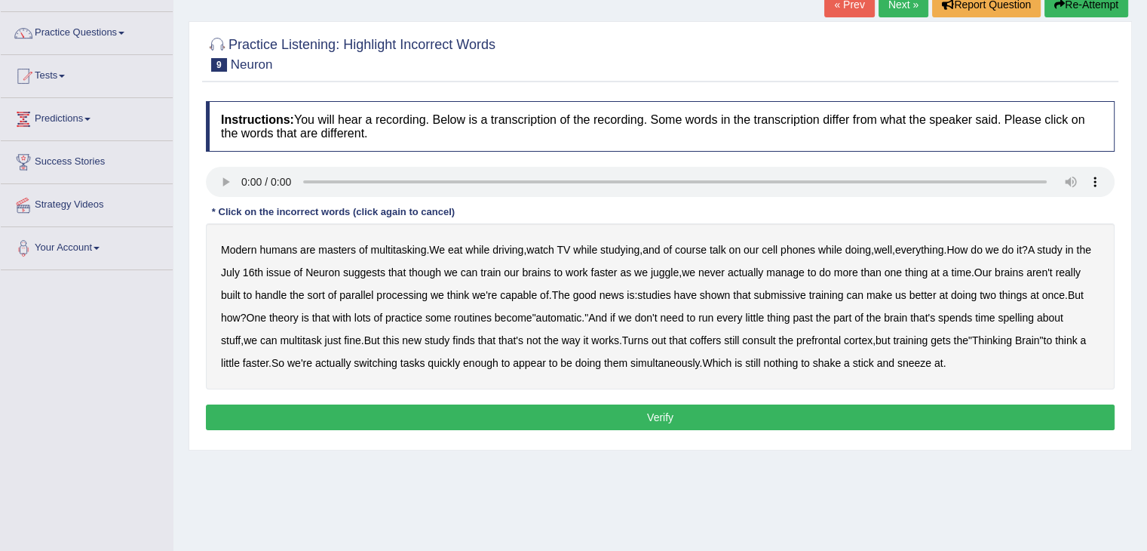
scroll to position [121, 0]
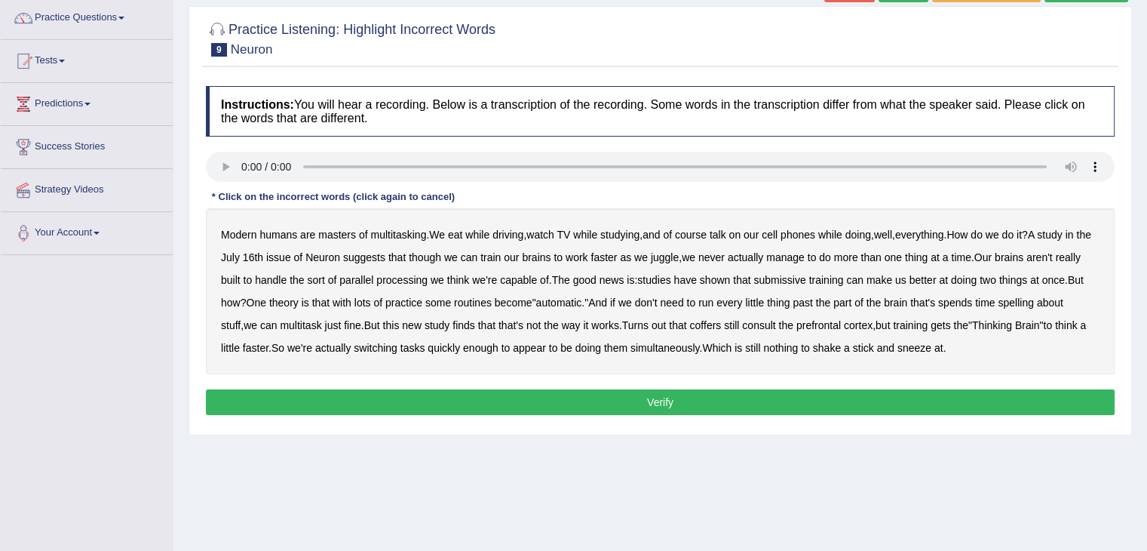
click at [806, 277] on b "submissive" at bounding box center [780, 280] width 52 height 12
click at [1033, 299] on b "spelling" at bounding box center [1015, 302] width 35 height 12
click at [721, 319] on b "coffers" at bounding box center [705, 325] width 32 height 12
click at [895, 393] on button "Verify" at bounding box center [660, 402] width 909 height 26
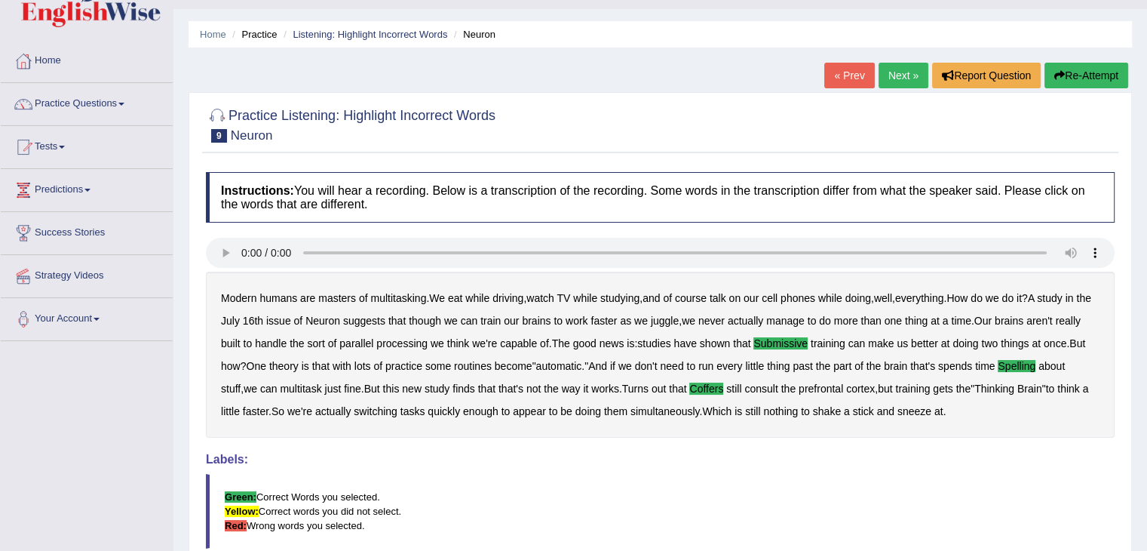
scroll to position [0, 0]
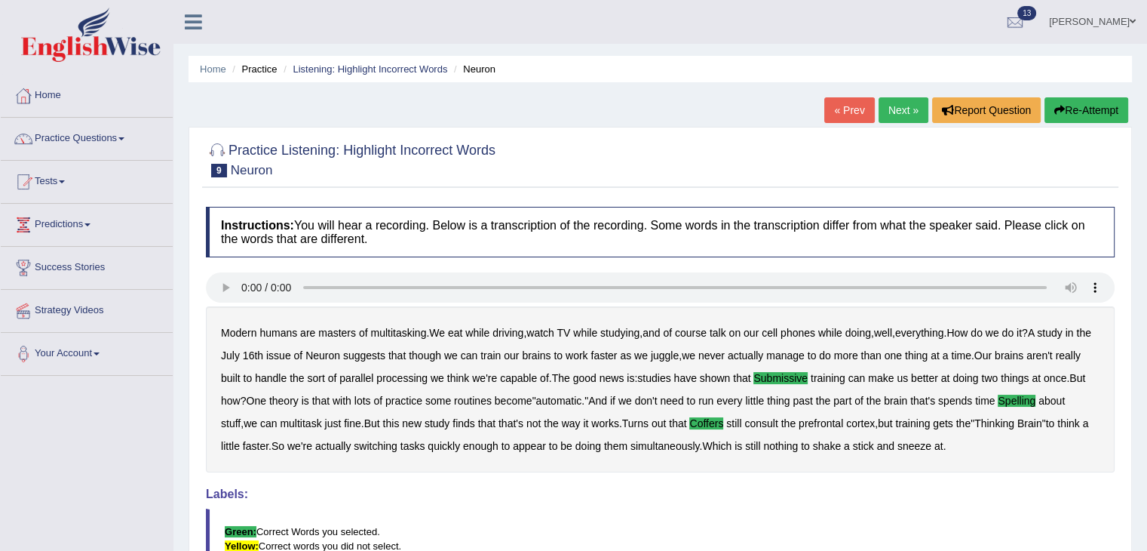
click at [901, 110] on link "Next »" at bounding box center [904, 110] width 50 height 26
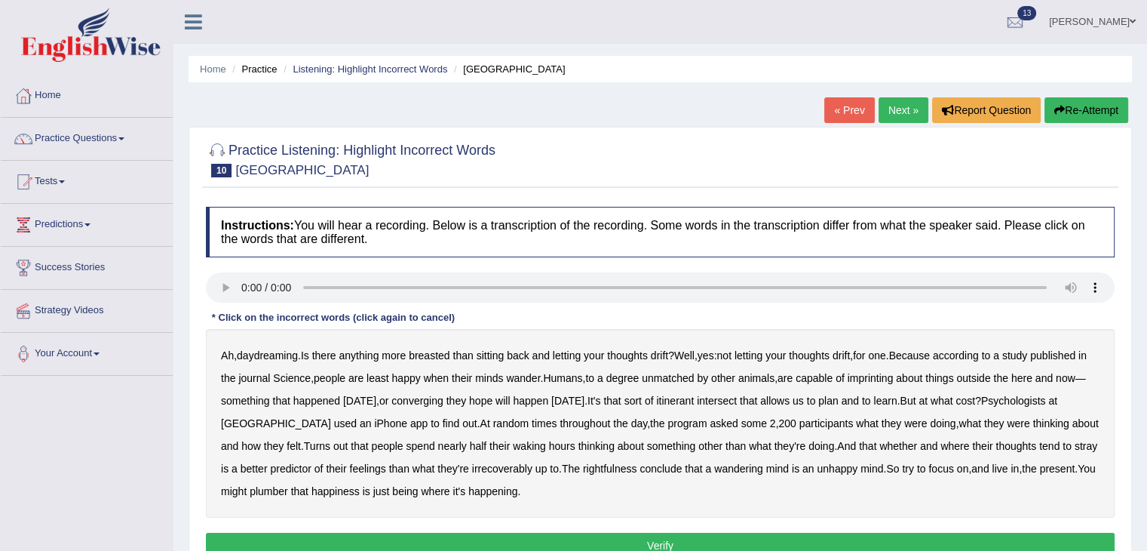
click at [441, 354] on b "breasted" at bounding box center [429, 355] width 41 height 12
click at [884, 377] on b "imprinting" at bounding box center [871, 378] width 46 height 12
click at [442, 395] on b "converging" at bounding box center [417, 400] width 52 height 12
click at [694, 402] on b "itinerant" at bounding box center [675, 400] width 38 height 12
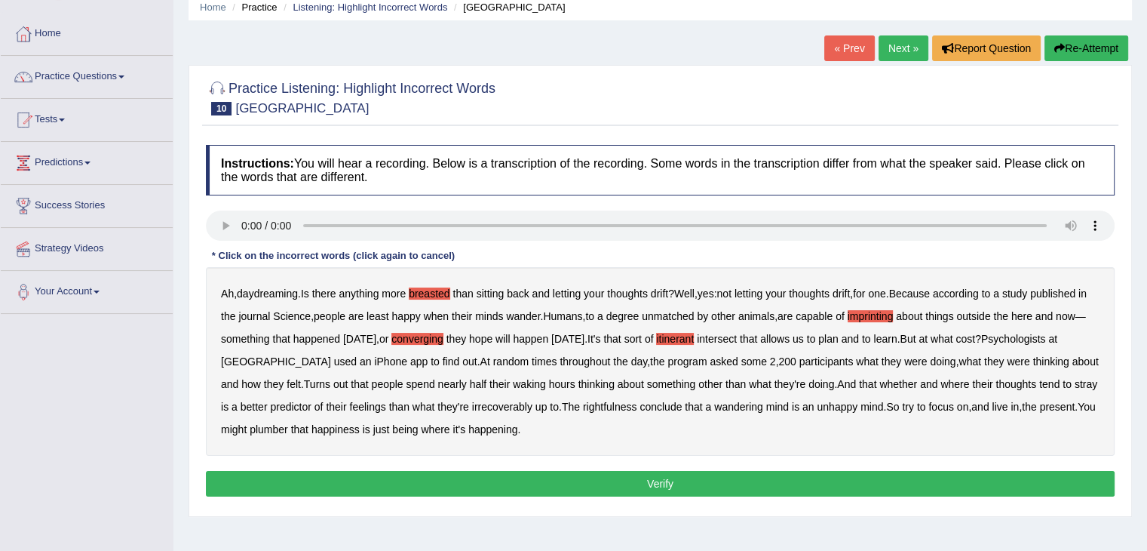
scroll to position [63, 0]
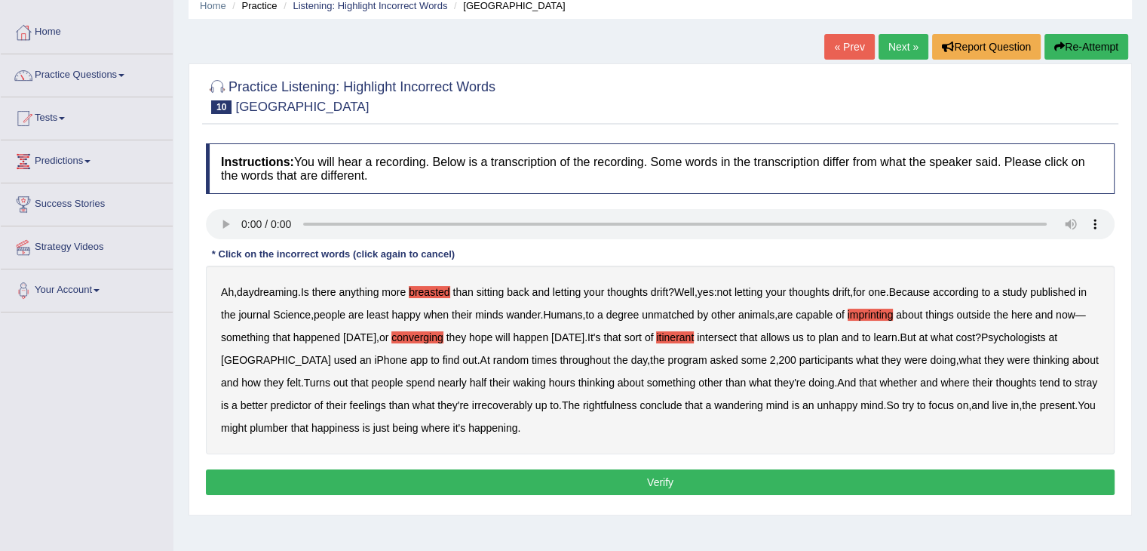
click at [270, 399] on b "predictor" at bounding box center [290, 405] width 41 height 12
click at [475, 399] on b "irrecoverably" at bounding box center [502, 405] width 60 height 12
click at [588, 402] on b "rightfulness" at bounding box center [610, 405] width 54 height 12
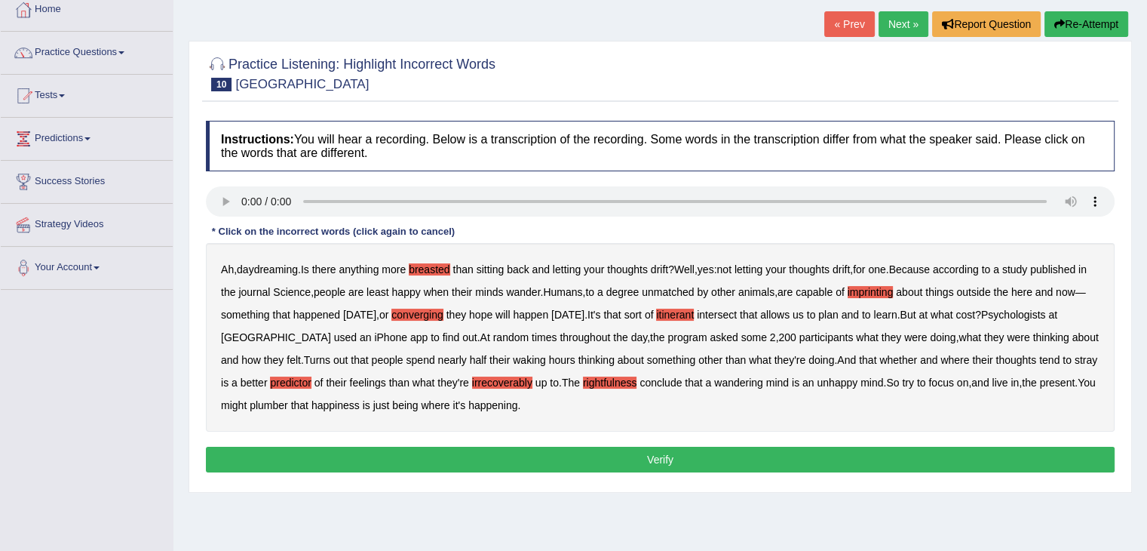
scroll to position [87, 0]
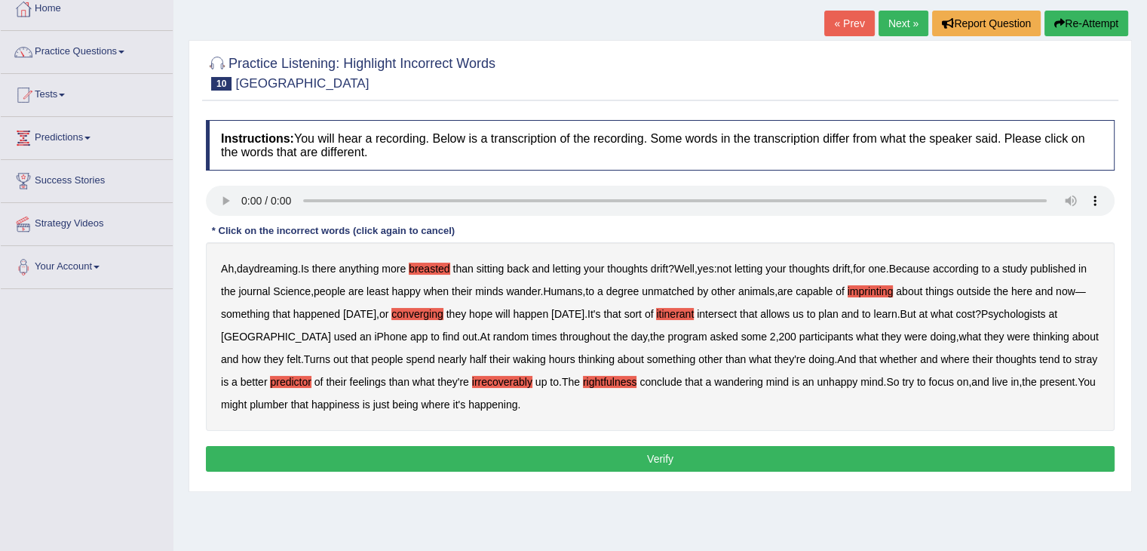
click at [262, 403] on b "plumber" at bounding box center [269, 404] width 38 height 12
click at [694, 309] on b "itinerant" at bounding box center [675, 314] width 38 height 12
click at [694, 314] on b "itinerant" at bounding box center [675, 314] width 38 height 12
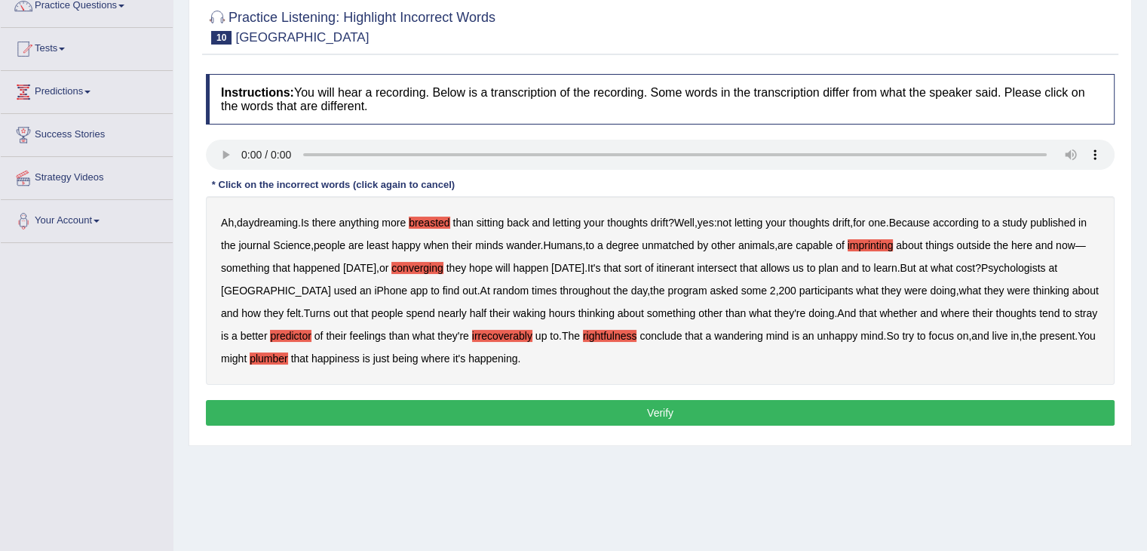
scroll to position [136, 0]
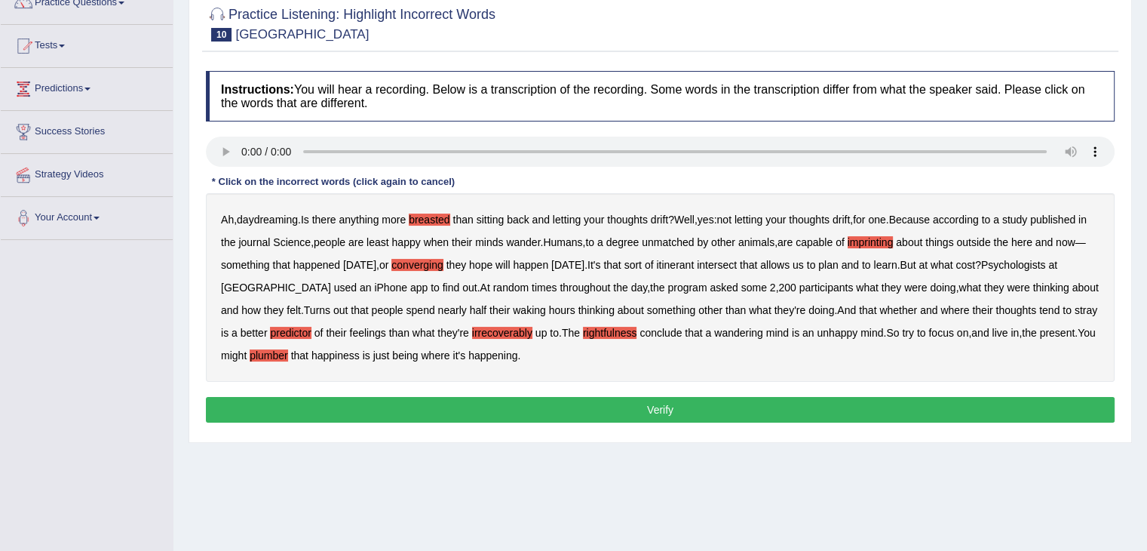
click at [703, 414] on button "Verify" at bounding box center [660, 410] width 909 height 26
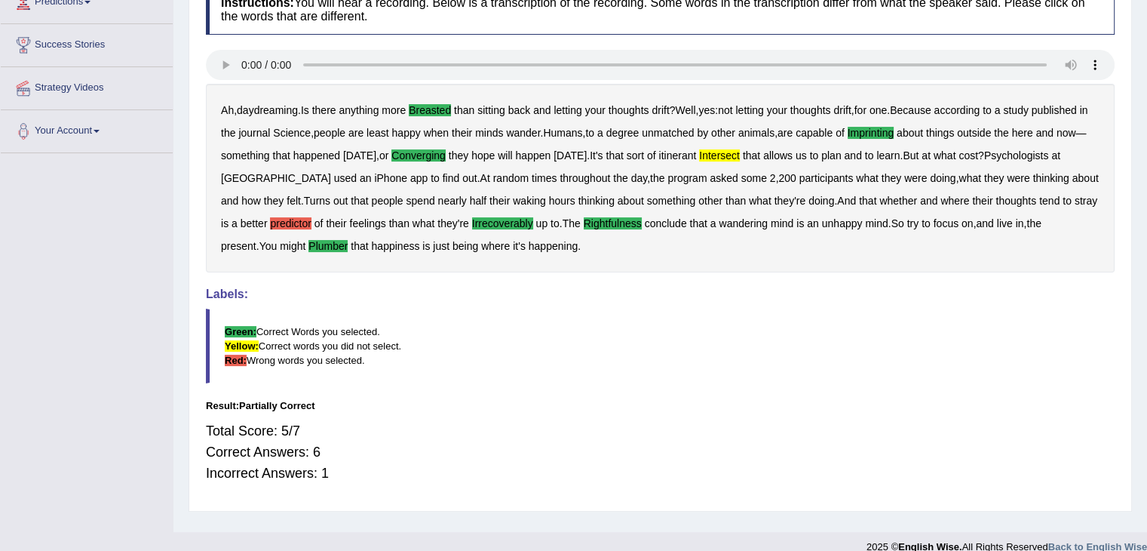
scroll to position [223, 0]
